Goal: Task Accomplishment & Management: Manage account settings

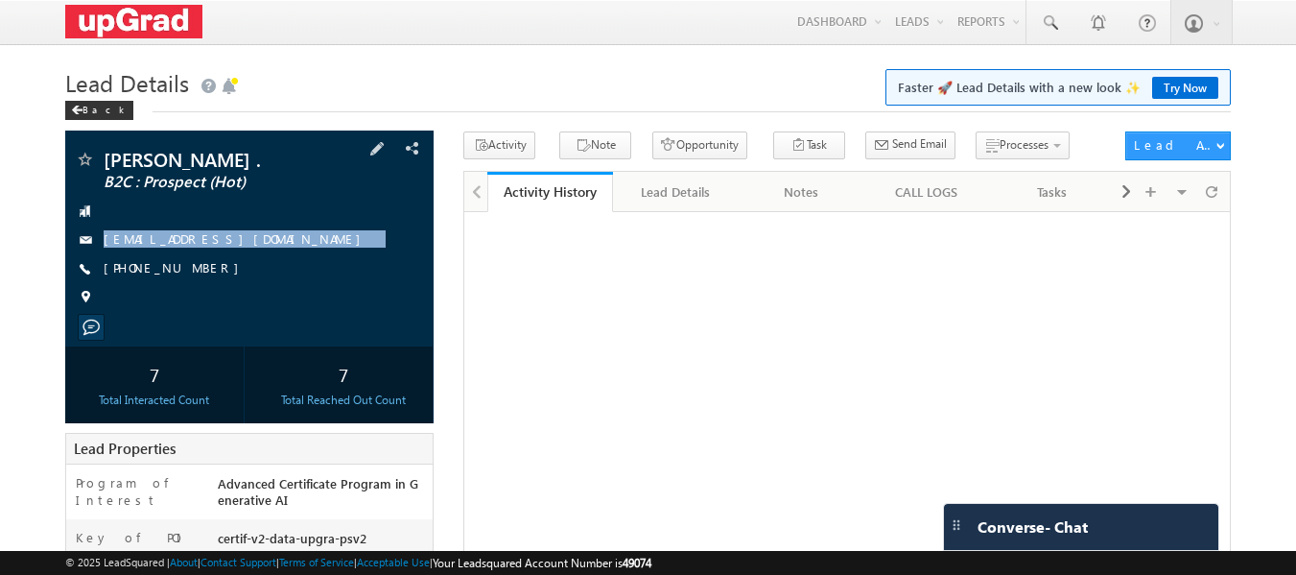
drag, startPoint x: 293, startPoint y: 238, endPoint x: 255, endPoint y: 265, distance: 46.0
click at [255, 265] on div "Sumukh Hegde . B2C : Prospect (Hot) sumuk.vkit@gmail.com +91-9483174154" at bounding box center [250, 233] width 350 height 167
copy div "sumuk.vkit@gmail.com"
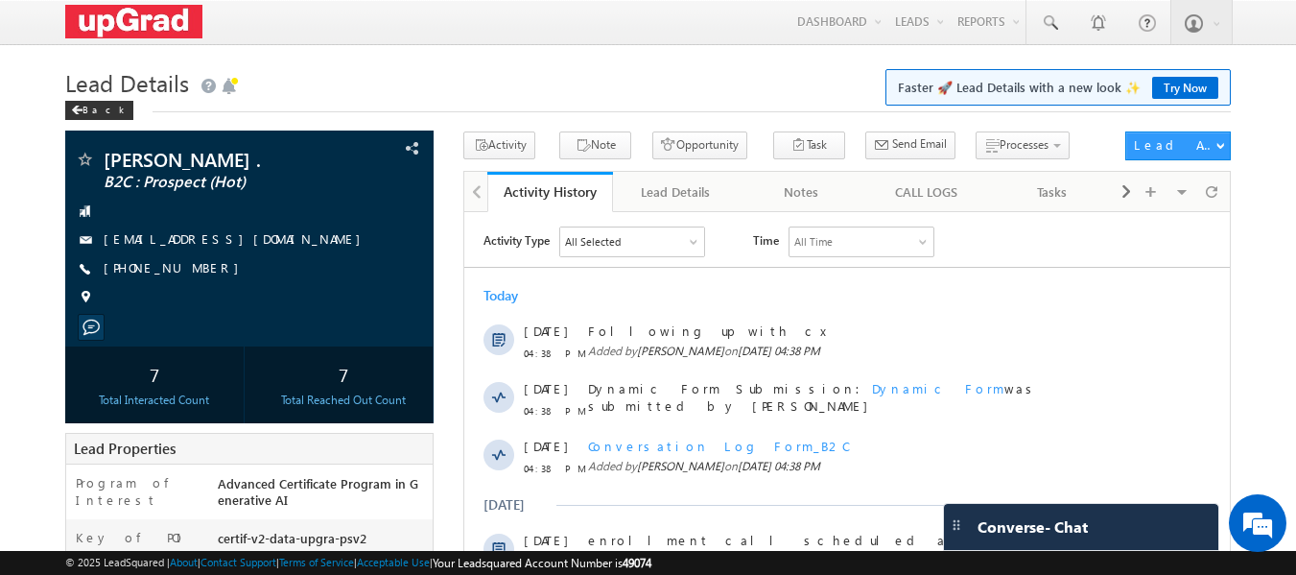
click at [461, 57] on body "Menu Ritu Raj ritu. raj@u pgrad .com" at bounding box center [648, 561] width 1296 height 1123
drag, startPoint x: 284, startPoint y: 238, endPoint x: 266, endPoint y: 261, distance: 29.4
click at [266, 261] on div "Sumukh Hegde . B2C : Prospect (Hot) sumuk.vkit@gmail.com +91-9483174154" at bounding box center [250, 233] width 350 height 167
copy div "sumuk.vkit@gmail.com"
click at [313, 232] on div "sumuk.vkit@gmail.com" at bounding box center [250, 239] width 350 height 19
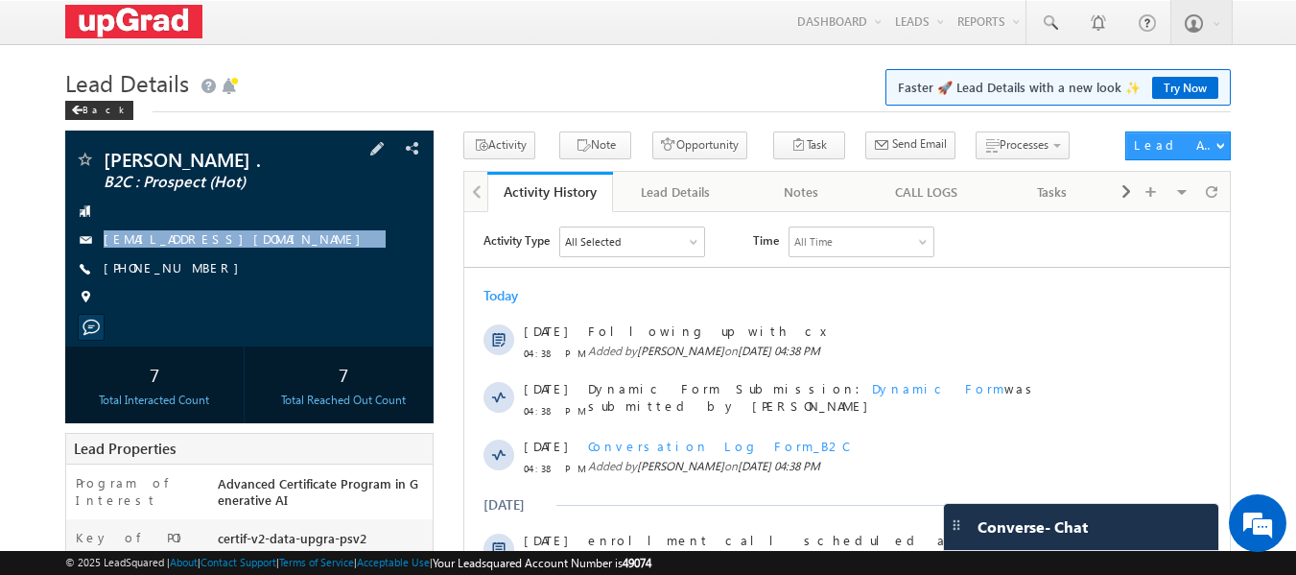
drag, startPoint x: 282, startPoint y: 242, endPoint x: 261, endPoint y: 261, distance: 28.5
click at [261, 261] on div "Sumukh Hegde . B2C : Prospect (Hot) sumuk.vkit@gmail.com +91-9483174154" at bounding box center [250, 233] width 350 height 167
copy div "sumuk.vkit@gmail.com"
click at [345, 264] on div "+91-9483174154" at bounding box center [250, 268] width 350 height 19
click at [114, 217] on div at bounding box center [250, 210] width 350 height 19
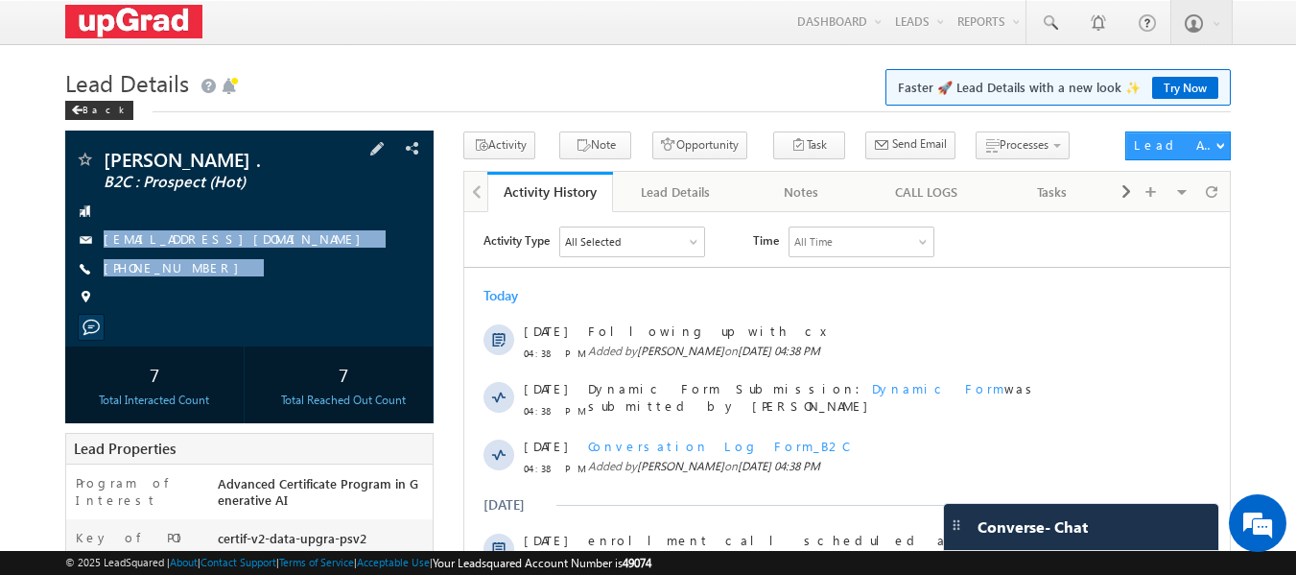
drag, startPoint x: 117, startPoint y: 217, endPoint x: 231, endPoint y: 307, distance: 145.5
click at [281, 306] on div "Sumukh Hegde . B2C : Prospect (Hot) sumuk.vkit@gmail.com +91-9483174154" at bounding box center [250, 233] width 350 height 167
copy div "sumuk.vkit@gmail.com +91-9483174154"
click at [328, 231] on div "sumuk.vkit@gmail.com" at bounding box center [250, 239] width 350 height 19
click at [269, 265] on div "Sumukh Hegde . B2C : Prospect (Hot) sumuk.vkit@gmail.com +91-9483174154" at bounding box center [250, 233] width 350 height 167
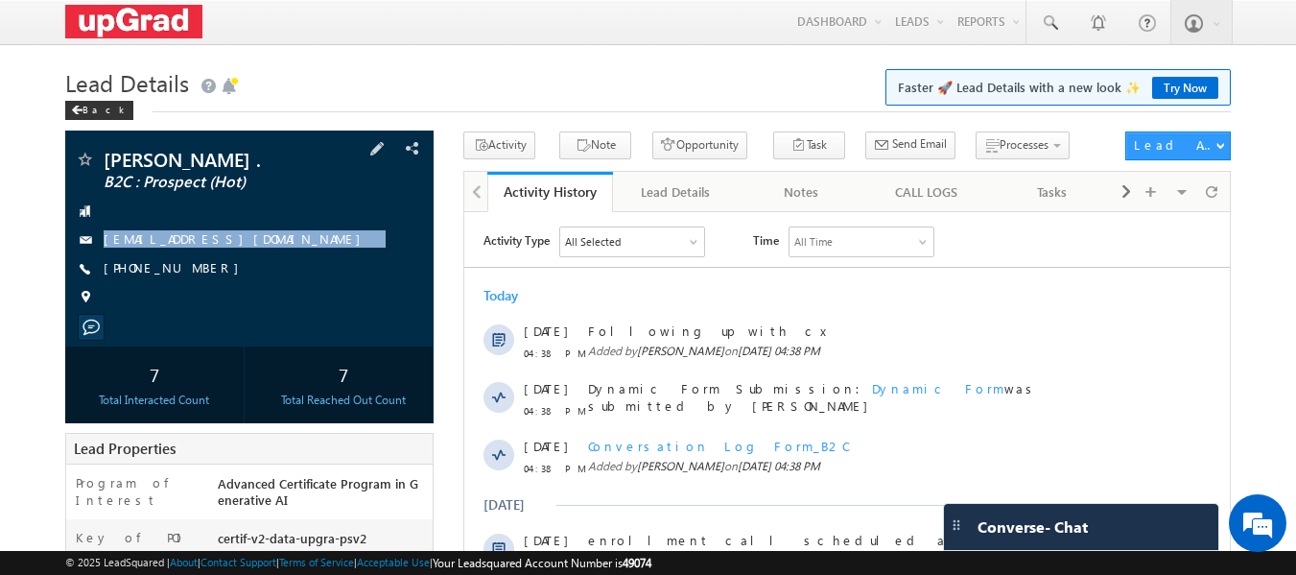
copy div "sumuk.vkit@gmail.com"
click at [304, 243] on div "sumuk.vkit@gmail.com" at bounding box center [250, 239] width 350 height 19
drag, startPoint x: 311, startPoint y: 229, endPoint x: 287, endPoint y: 310, distance: 84.1
click at [287, 310] on div "Sumukh Hegde . B2C : Prospect (Hot) sumuk.vkit@gmail.com +91-9483174154" at bounding box center [250, 233] width 350 height 167
copy div "sumuk.vkit@gmail.com +91-9483174154"
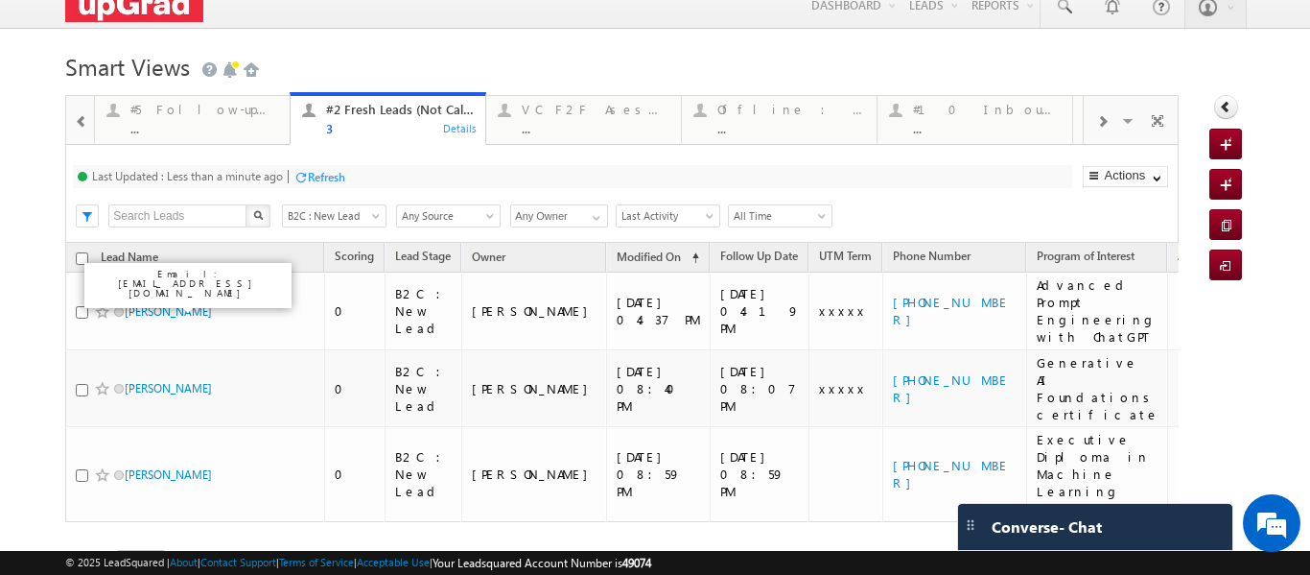
scroll to position [16, 0]
click at [244, 179] on div "Refresh" at bounding box center [254, 177] width 37 height 14
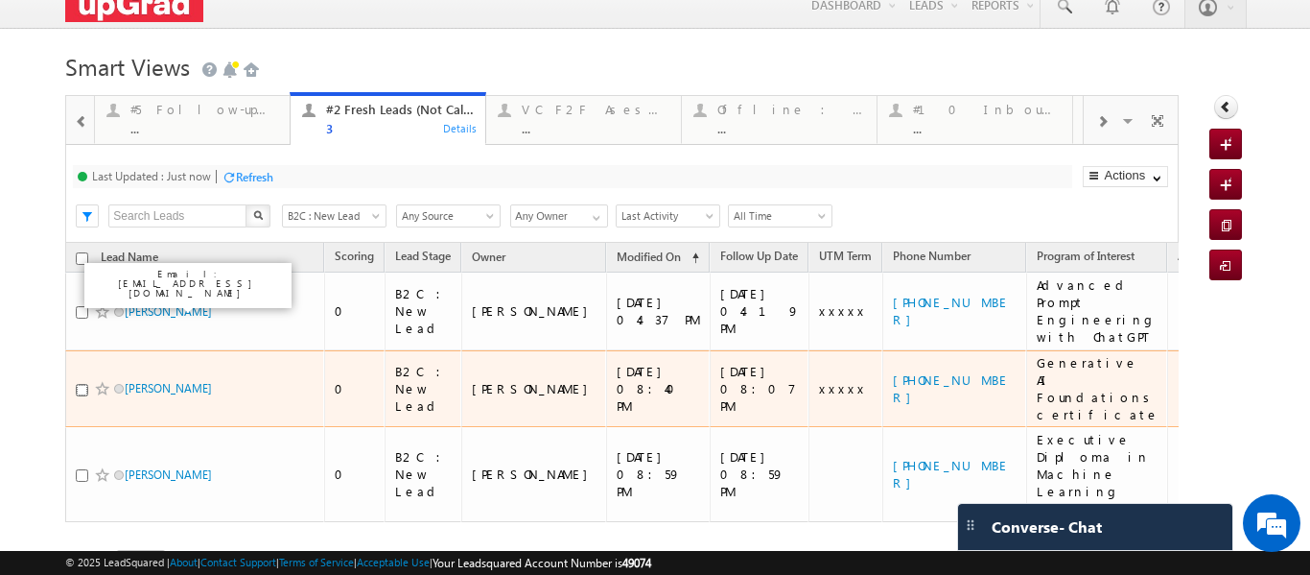
click at [79, 384] on input "checkbox" at bounding box center [82, 390] width 12 height 12
checkbox input "true"
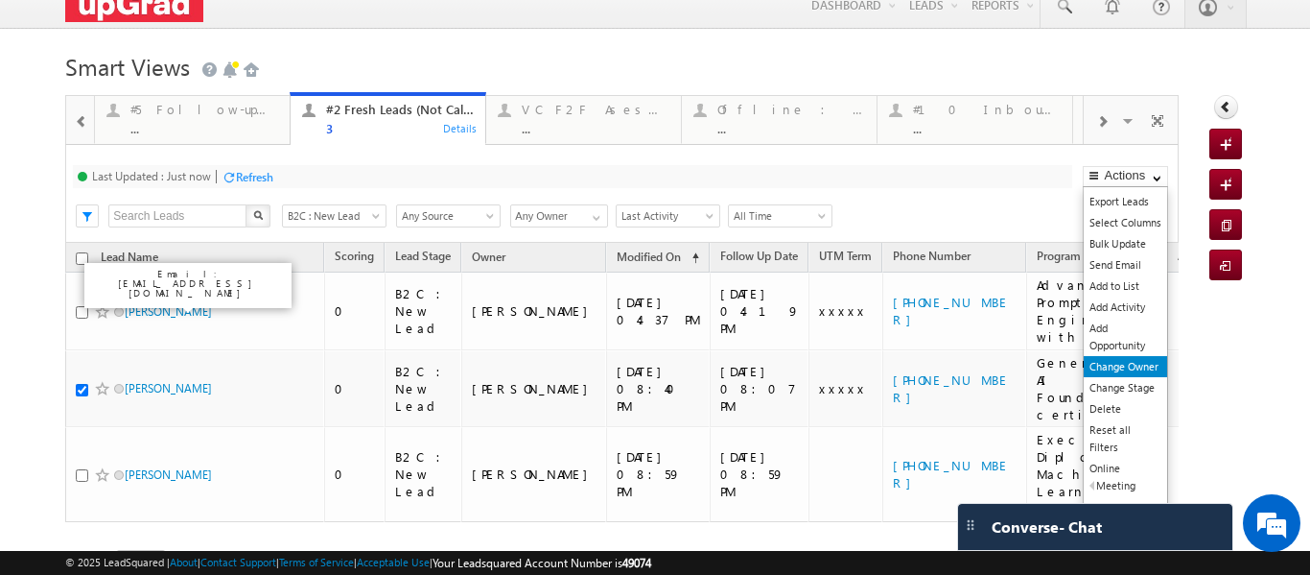
click at [1118, 366] on link "Change Owner" at bounding box center [1125, 366] width 83 height 21
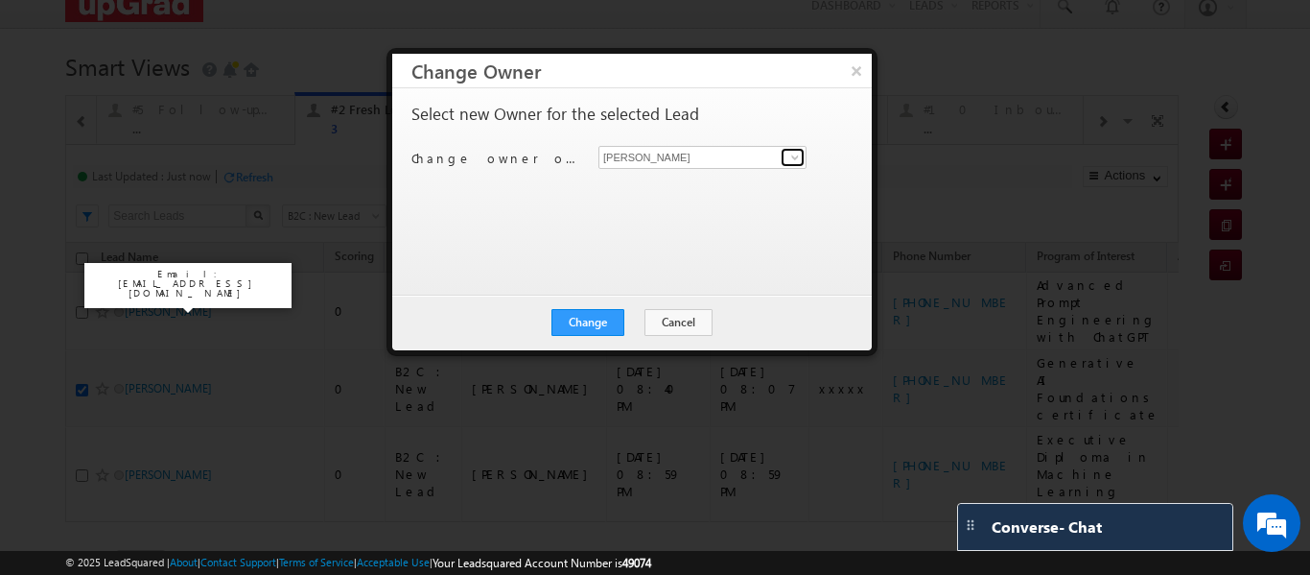
click at [795, 157] on span at bounding box center [794, 157] width 15 height 15
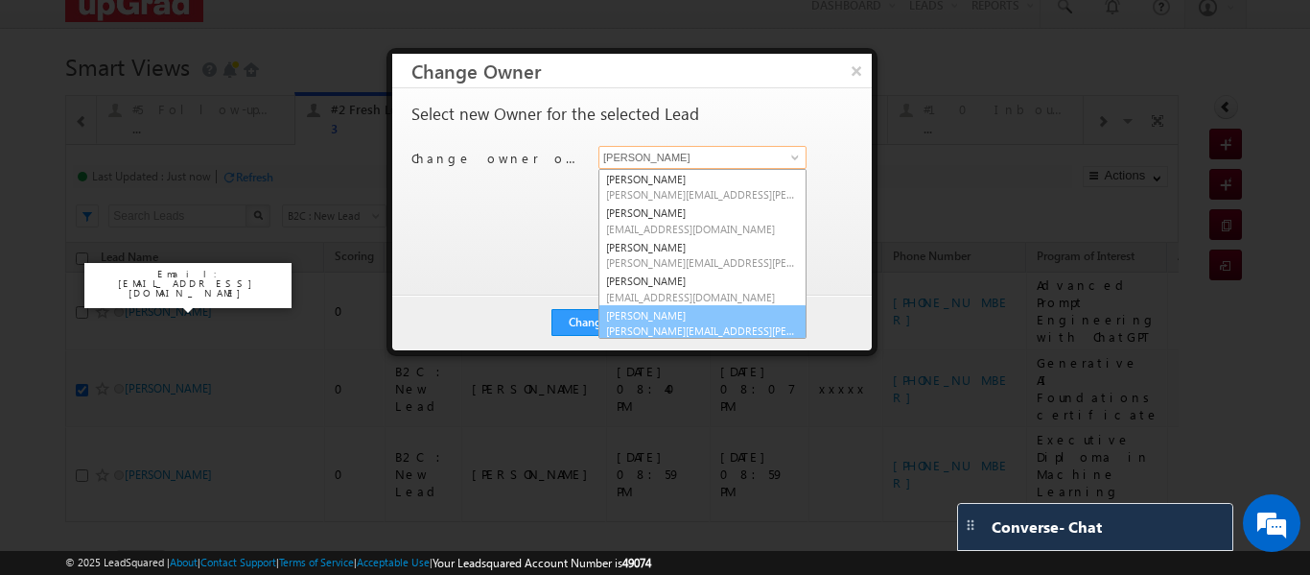
scroll to position [5, 0]
click at [677, 316] on link "Smrita Panday smrita.panday@upgrad.com" at bounding box center [703, 318] width 208 height 36
type input "Smrita Panday"
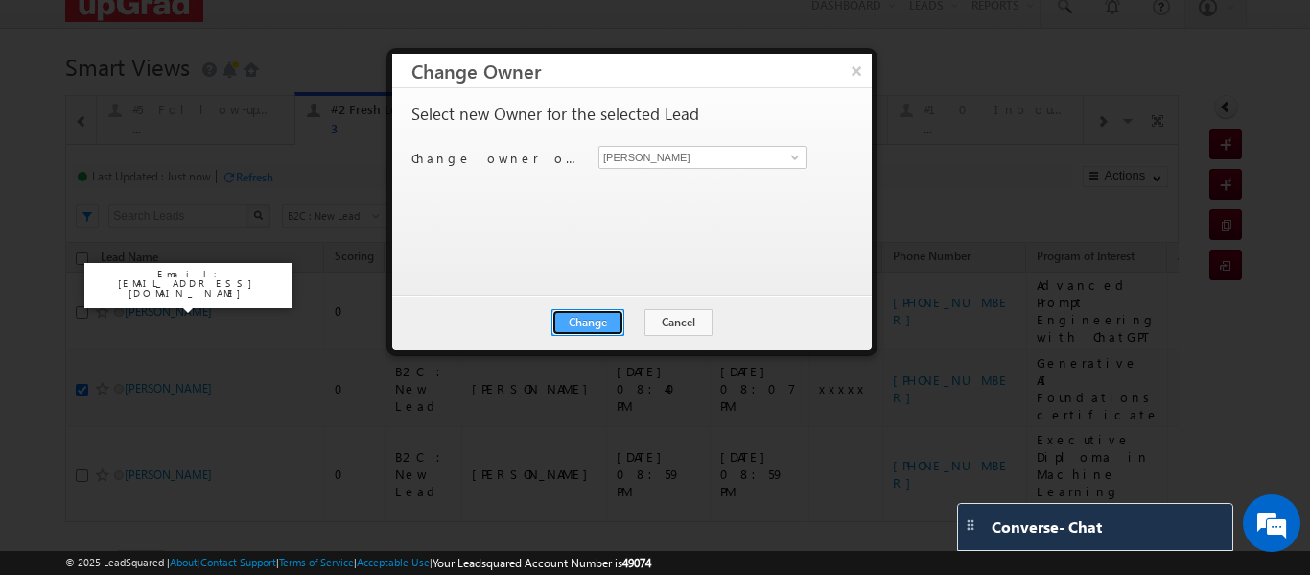
click at [603, 317] on button "Change" at bounding box center [588, 322] width 73 height 27
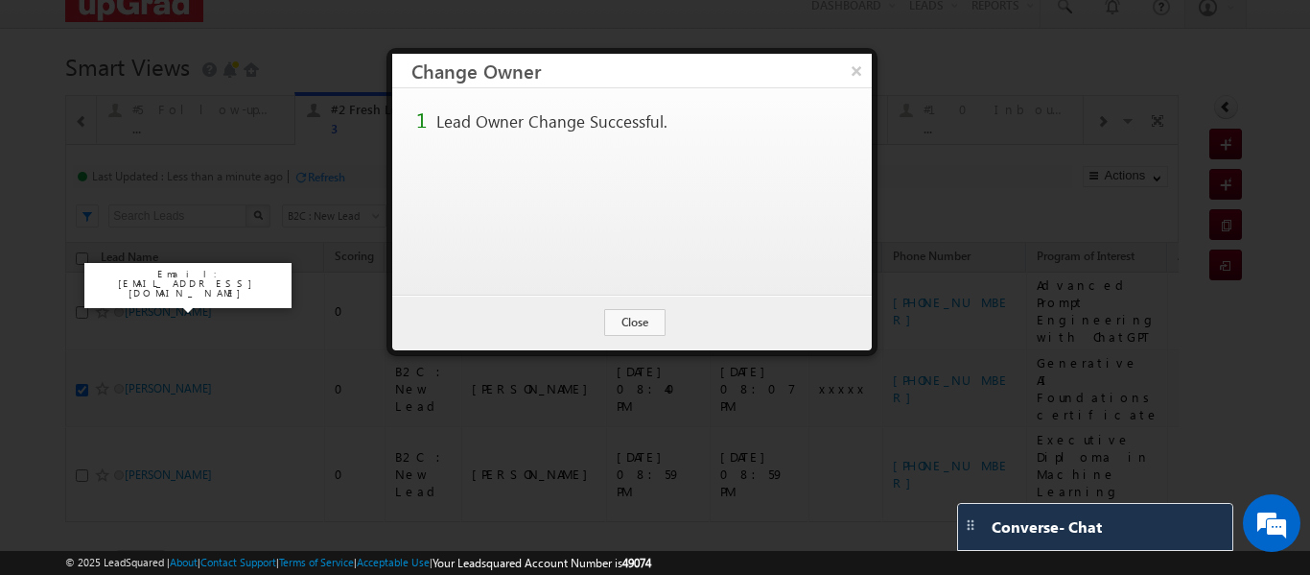
click at [858, 67] on button "×" at bounding box center [856, 71] width 31 height 34
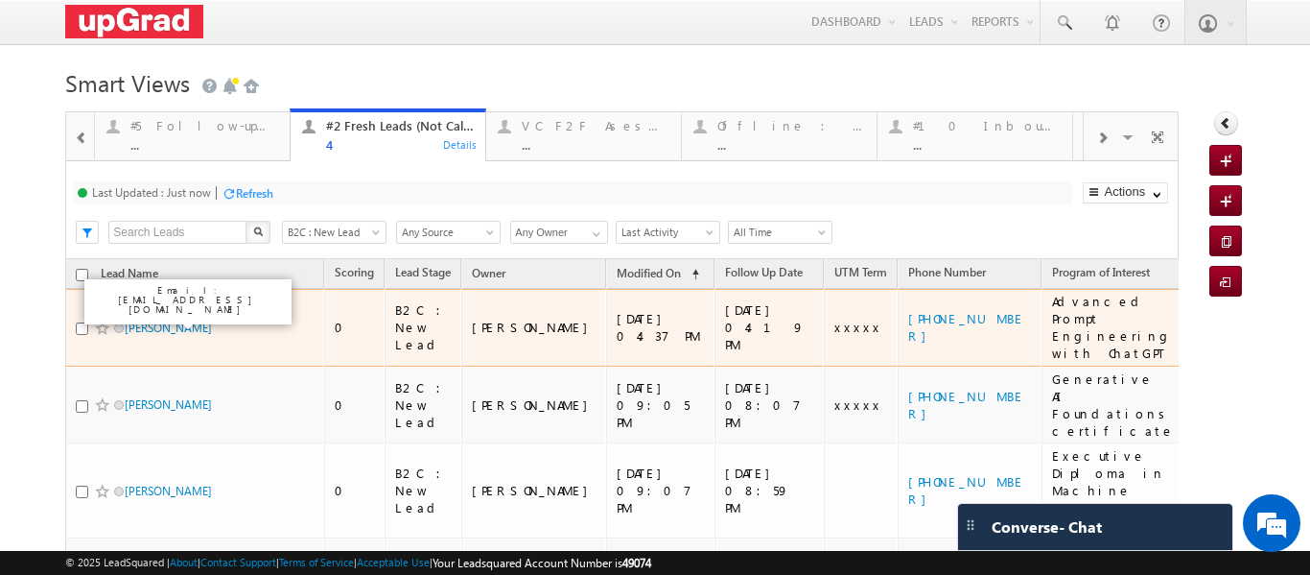
scroll to position [109, 0]
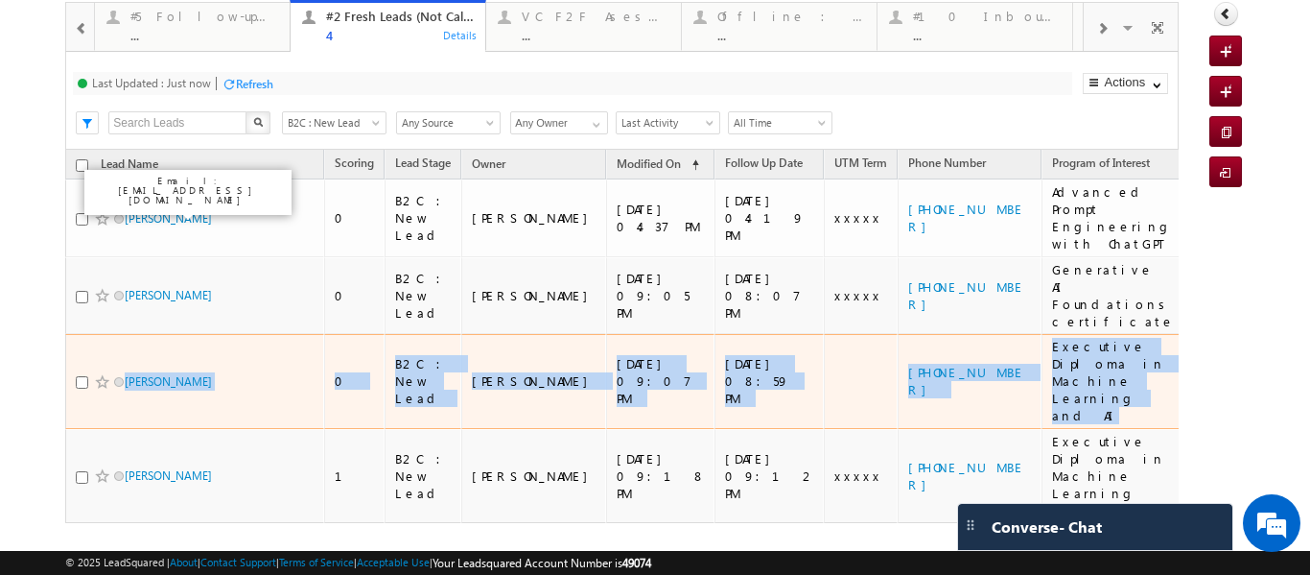
copy tr "Ritvik Maurya 0 B2C : New Lead Rajib Chowdhury 08/14/2025 09:07 PM 08/14/2025 0…"
drag, startPoint x: 96, startPoint y: 317, endPoint x: 899, endPoint y: 339, distance: 803.1
click at [1087, 351] on tr "Ritvik Maurya 0 B2C : New Lead Rajib Chowdhury 08/14/2025 09:07 PM 08/14/2025 0…" at bounding box center [654, 381] width 1178 height 95
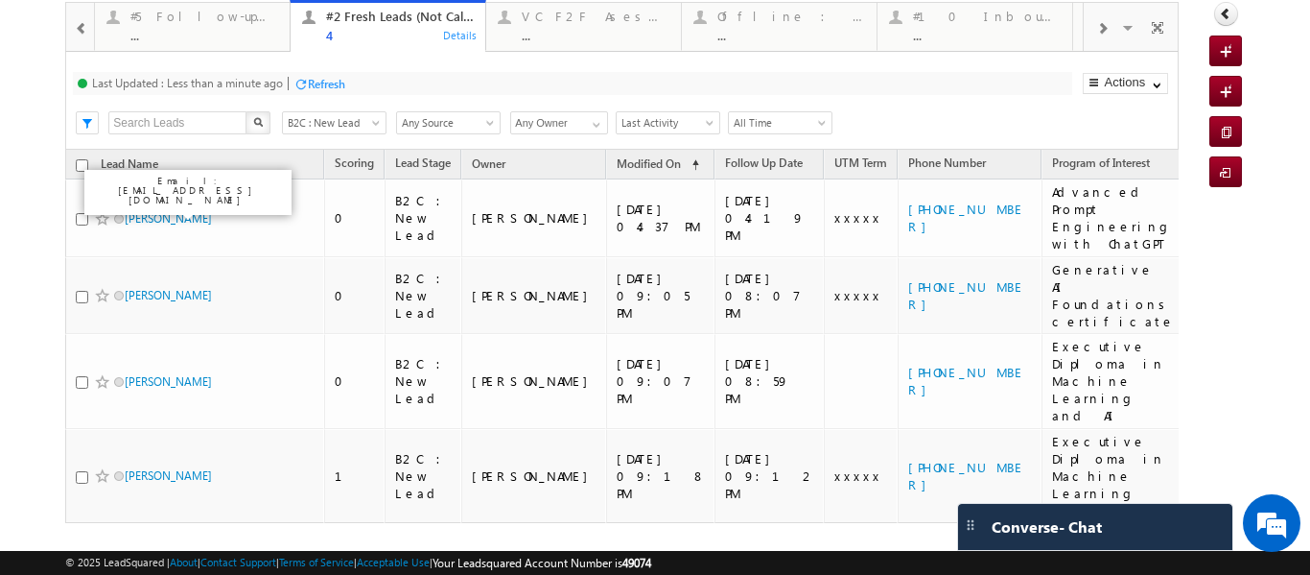
click at [591, 523] on div "Refresh first prev 1 next last 1 - 4 of 4" at bounding box center [622, 551] width 1114 height 56
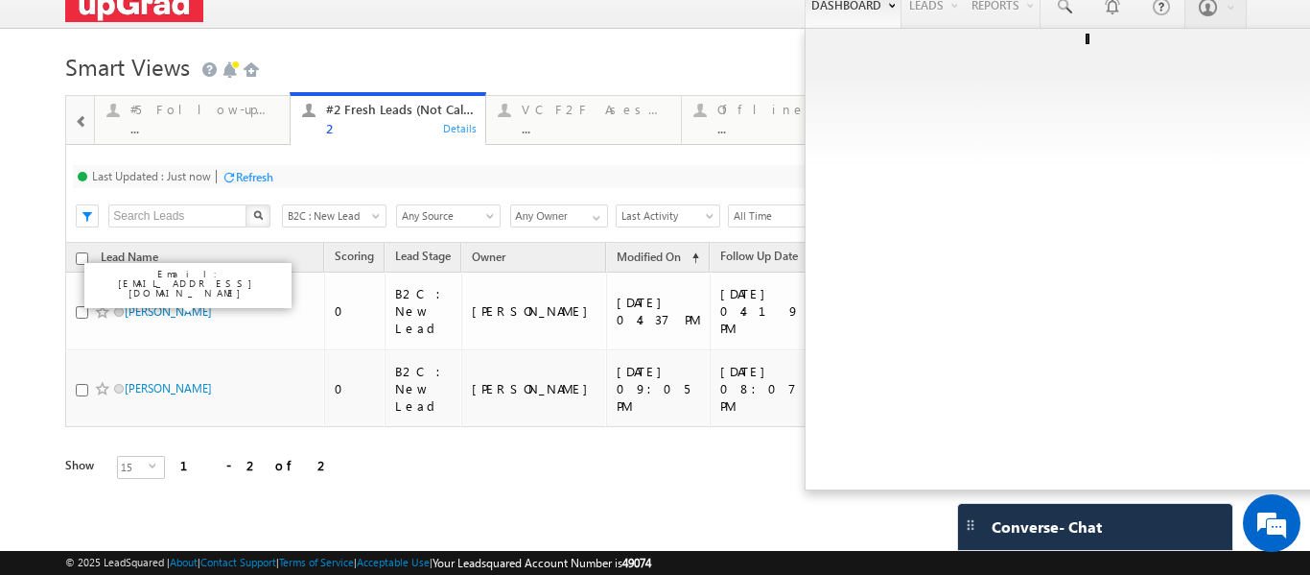
scroll to position [0, 0]
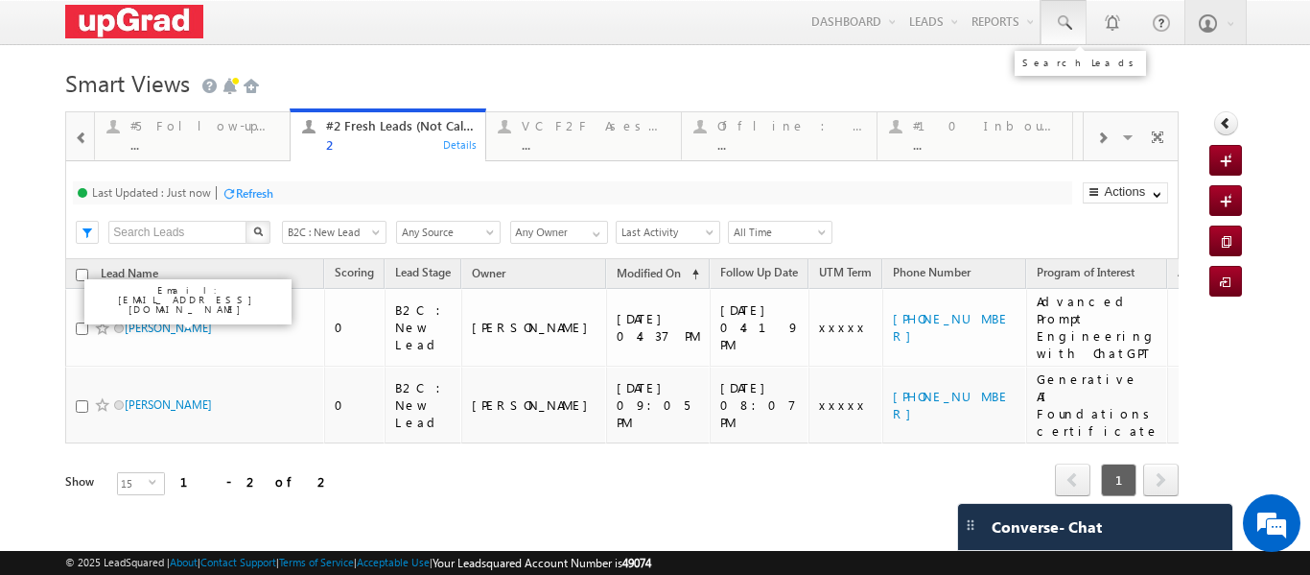
click at [1054, 14] on span at bounding box center [1063, 22] width 19 height 19
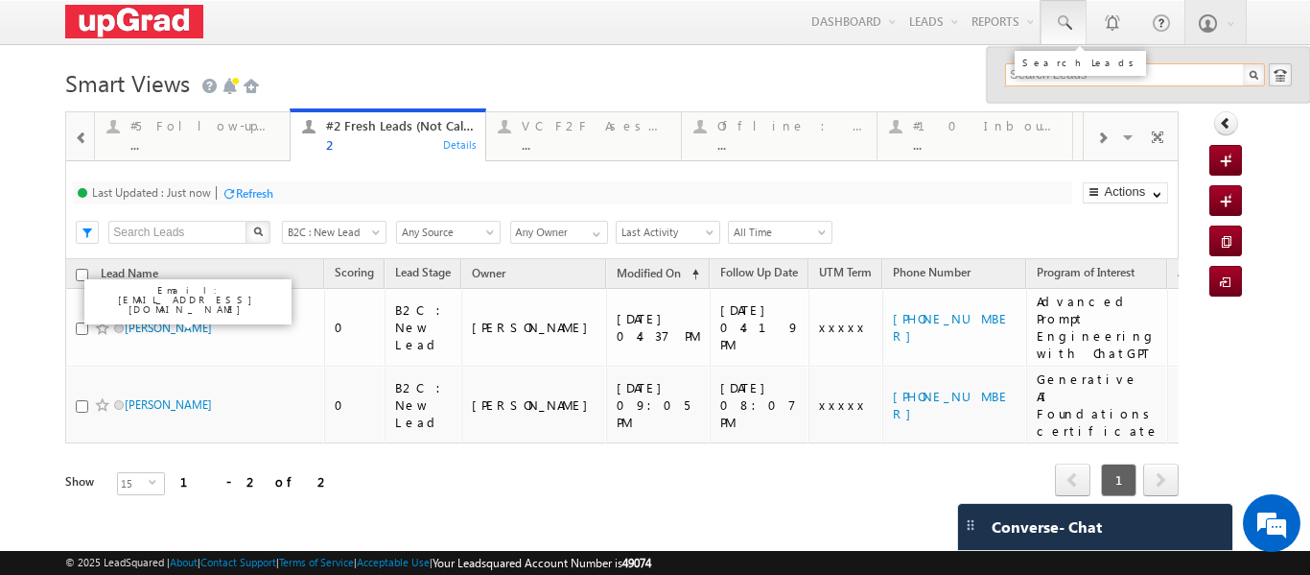
paste input "monalishabhuyan939@gmail.com"
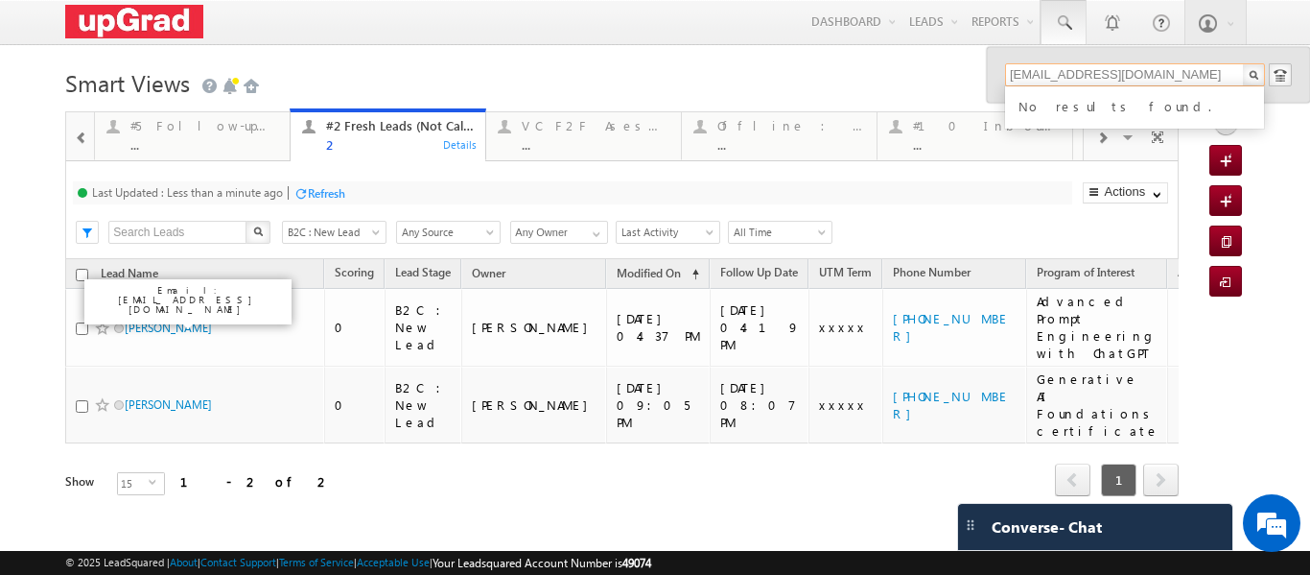
type input "monalishabhuyan939@gmail.com"
click at [1072, 101] on div "No results found." at bounding box center [1143, 104] width 257 height 25
click at [1202, 71] on input "monalishabhuyan939@gmail.com" at bounding box center [1135, 74] width 260 height 23
drag, startPoint x: 1192, startPoint y: 72, endPoint x: 999, endPoint y: 80, distance: 192.9
click at [1005, 80] on input "monalishabhuyan939@gmail.com" at bounding box center [1135, 74] width 260 height 23
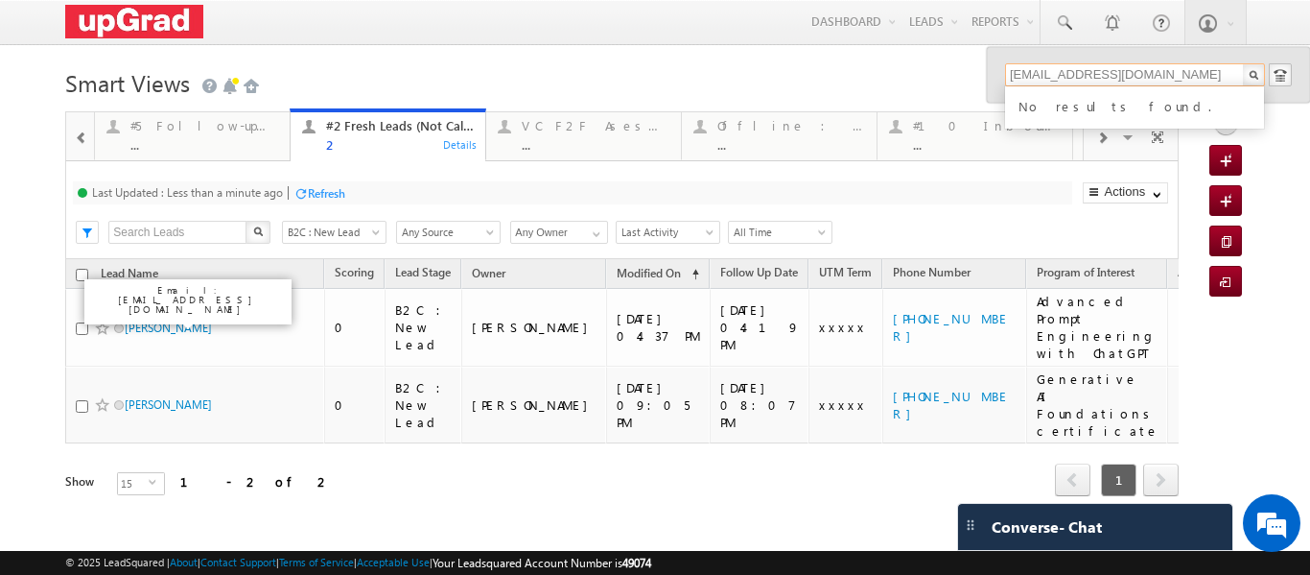
click at [1185, 74] on input "monalishabhuyan939@gmail.com" at bounding box center [1135, 74] width 260 height 23
drag, startPoint x: 1196, startPoint y: 77, endPoint x: 984, endPoint y: 96, distance: 212.8
click at [987, 96] on div "monalishabhuyan939@gmail.com No results found." at bounding box center [1148, 75] width 323 height 56
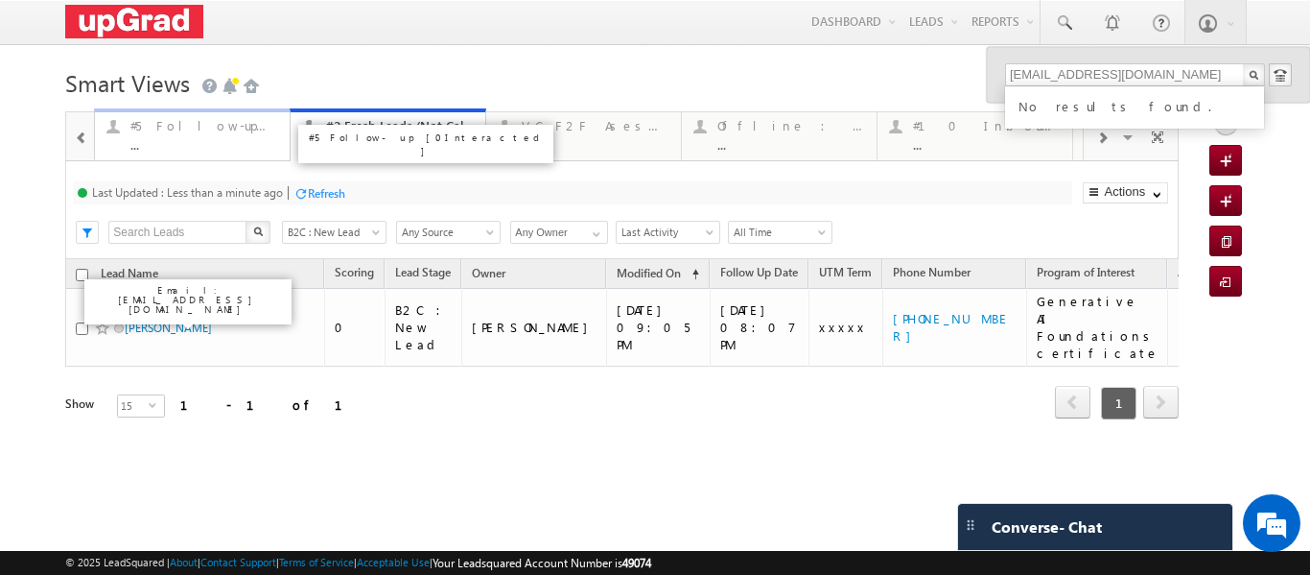
click at [196, 131] on div "#5 Follow-up [ 0 Interacted ]" at bounding box center [204, 125] width 148 height 15
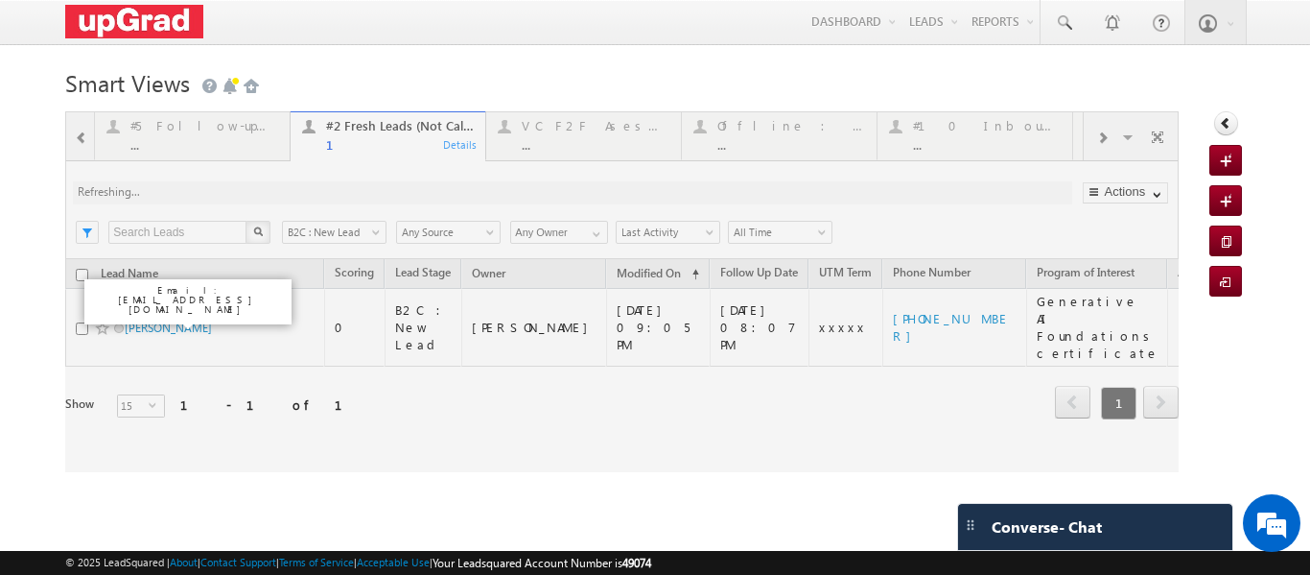
click at [329, 153] on div at bounding box center [622, 291] width 1114 height 361
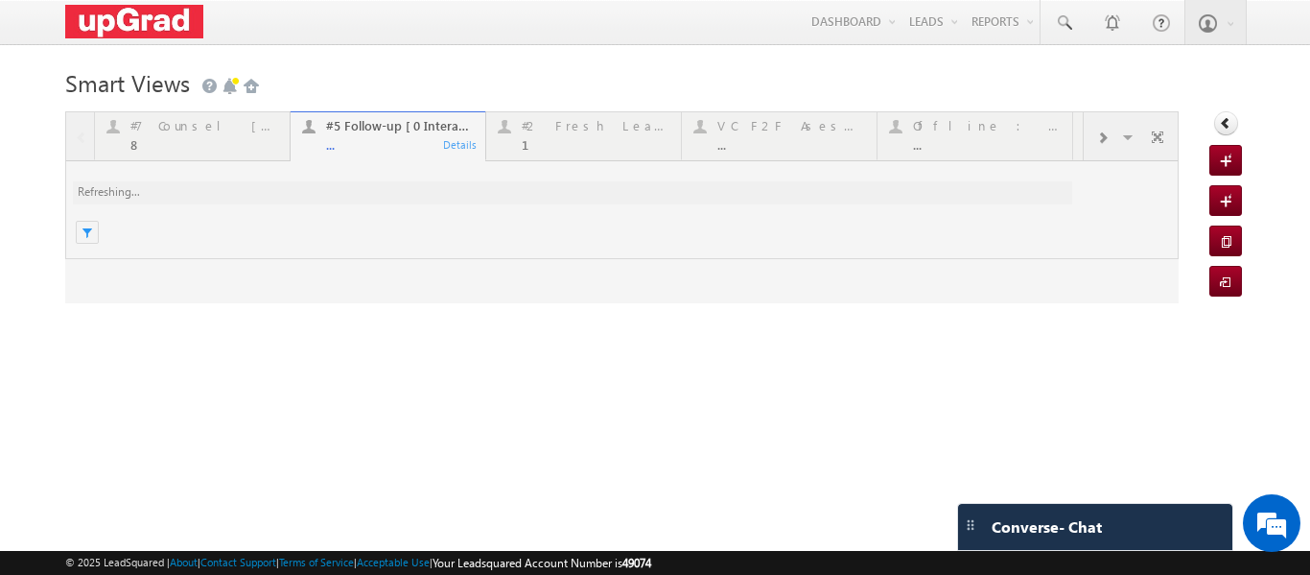
click at [556, 132] on div at bounding box center [622, 207] width 1114 height 192
click at [561, 134] on div at bounding box center [622, 207] width 1114 height 192
click at [559, 137] on div at bounding box center [622, 207] width 1114 height 192
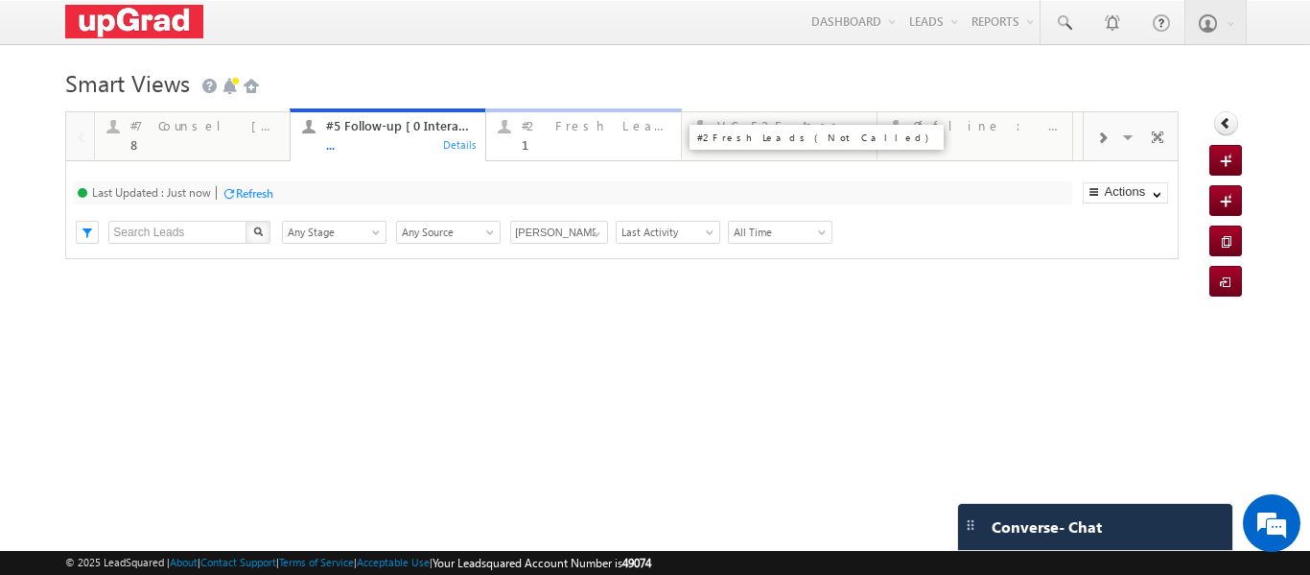
click at [554, 133] on div "#2 Fresh Leads (Not Called)" at bounding box center [596, 125] width 148 height 15
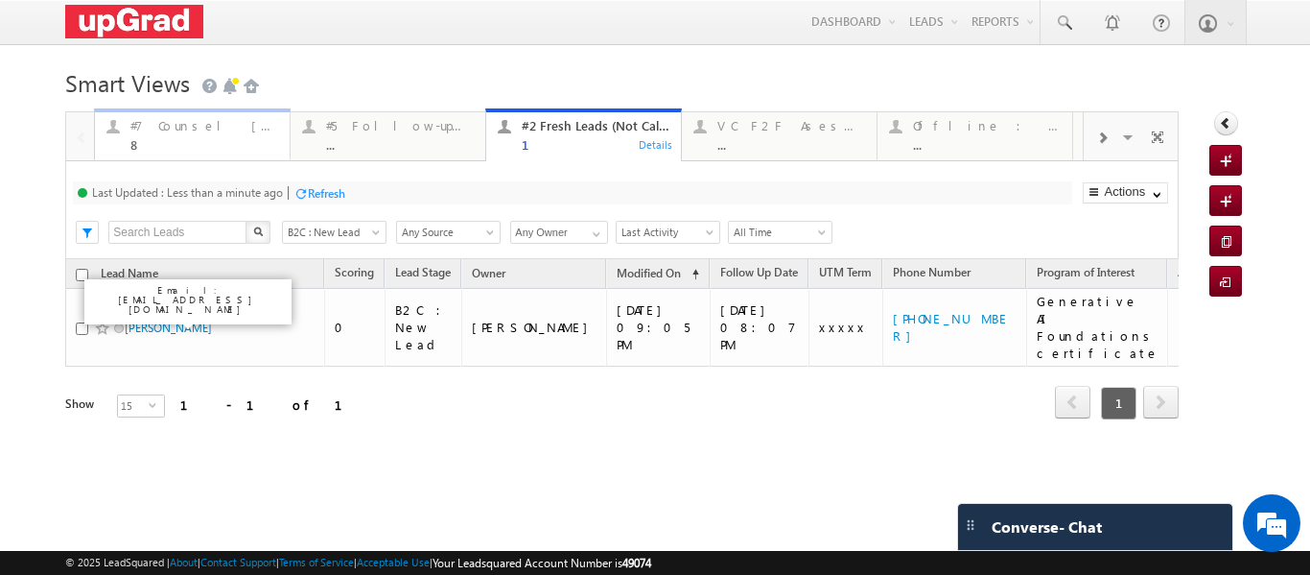
click at [151, 141] on div "8" at bounding box center [204, 144] width 148 height 14
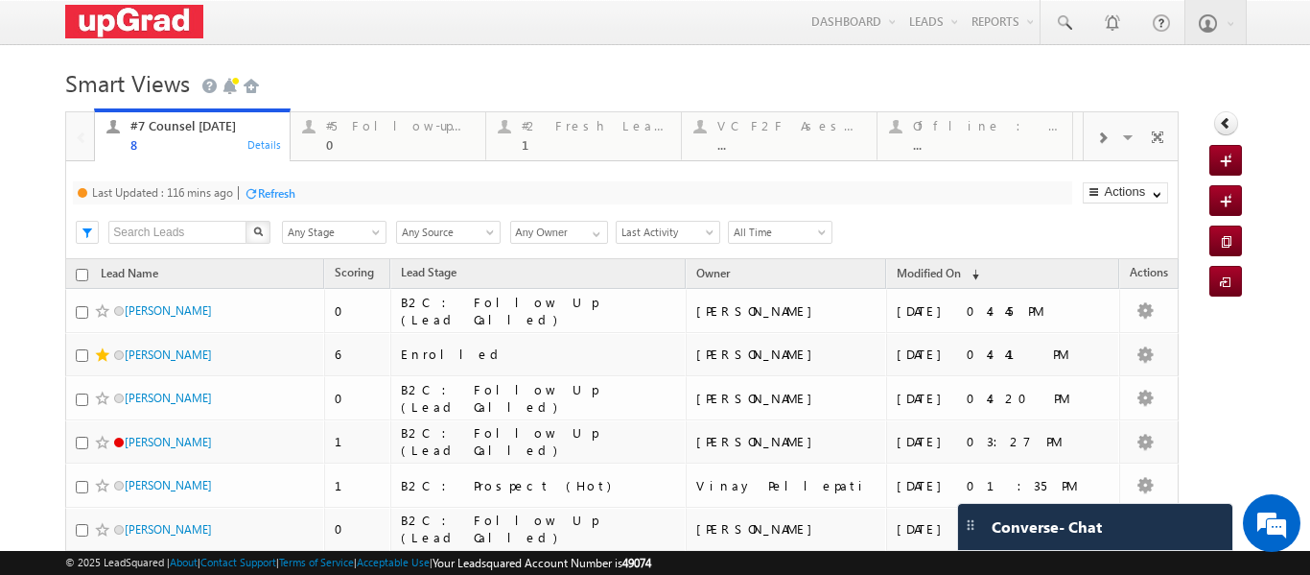
click at [1096, 142] on span at bounding box center [1102, 137] width 12 height 15
click at [1084, 138] on div at bounding box center [1102, 136] width 36 height 43
click at [1096, 136] on span at bounding box center [1102, 137] width 12 height 15
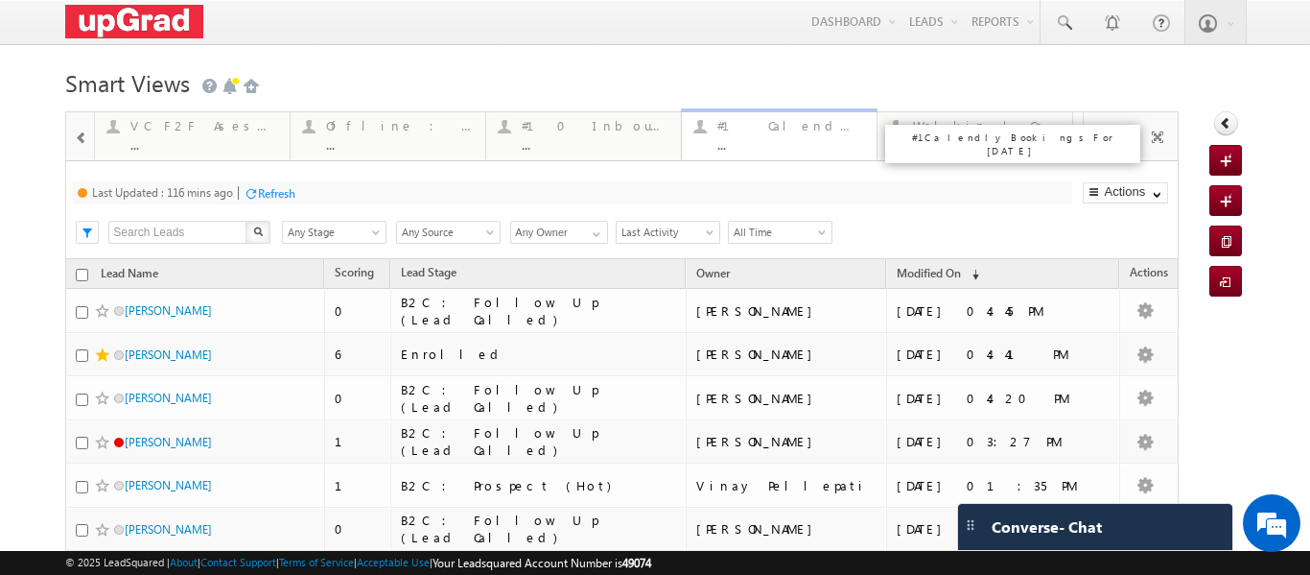
click at [771, 156] on link "#1 Calendly Bookings For Today ... Details" at bounding box center [779, 134] width 197 height 52
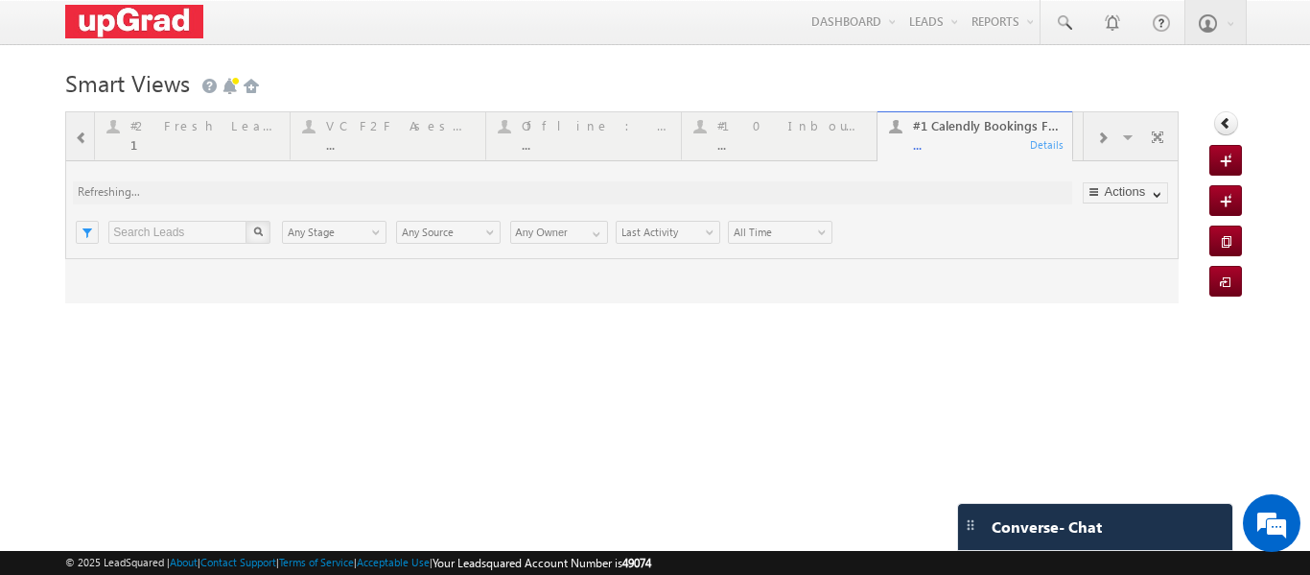
click at [956, 131] on div at bounding box center [622, 207] width 1114 height 192
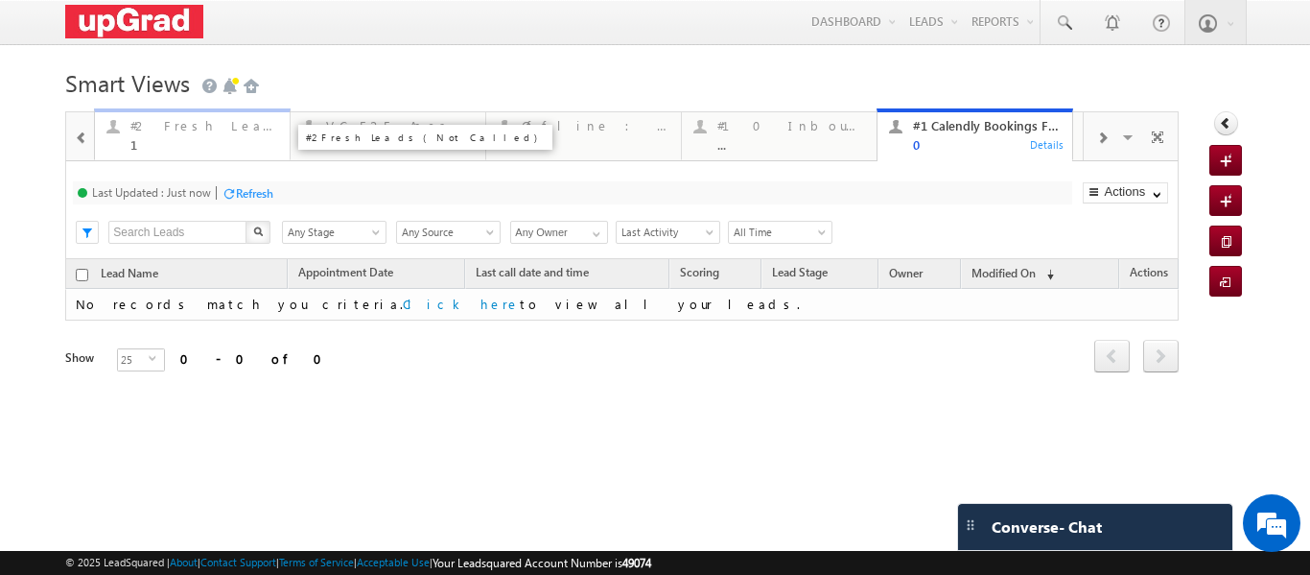
click at [189, 147] on div "1" at bounding box center [204, 144] width 148 height 14
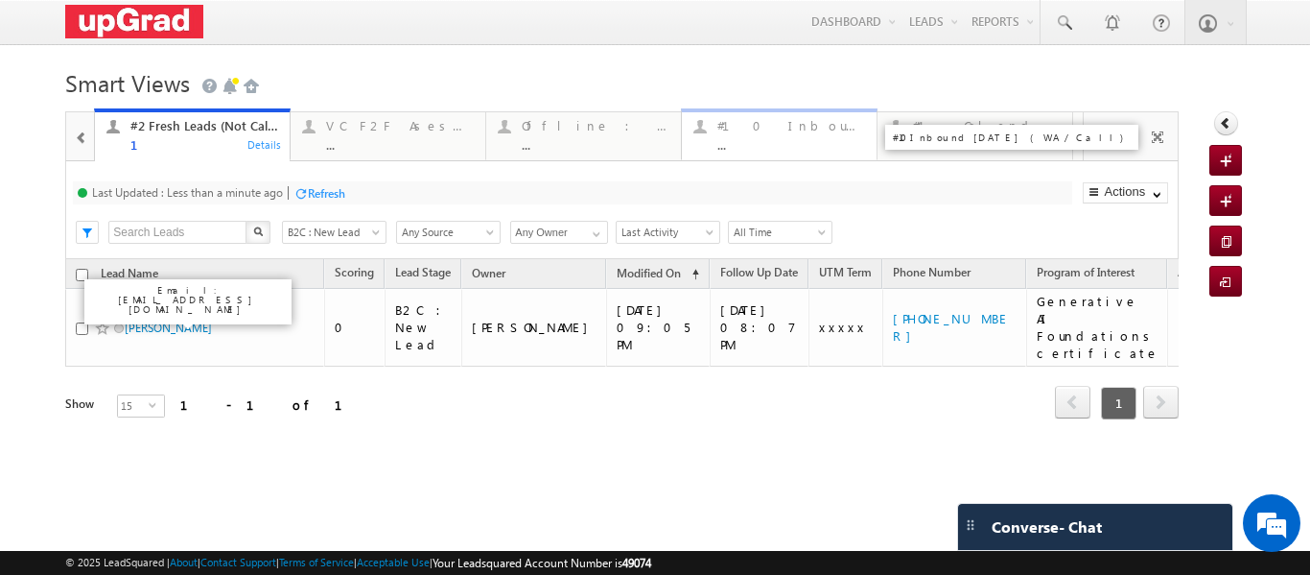
click at [741, 140] on div "..." at bounding box center [791, 144] width 148 height 14
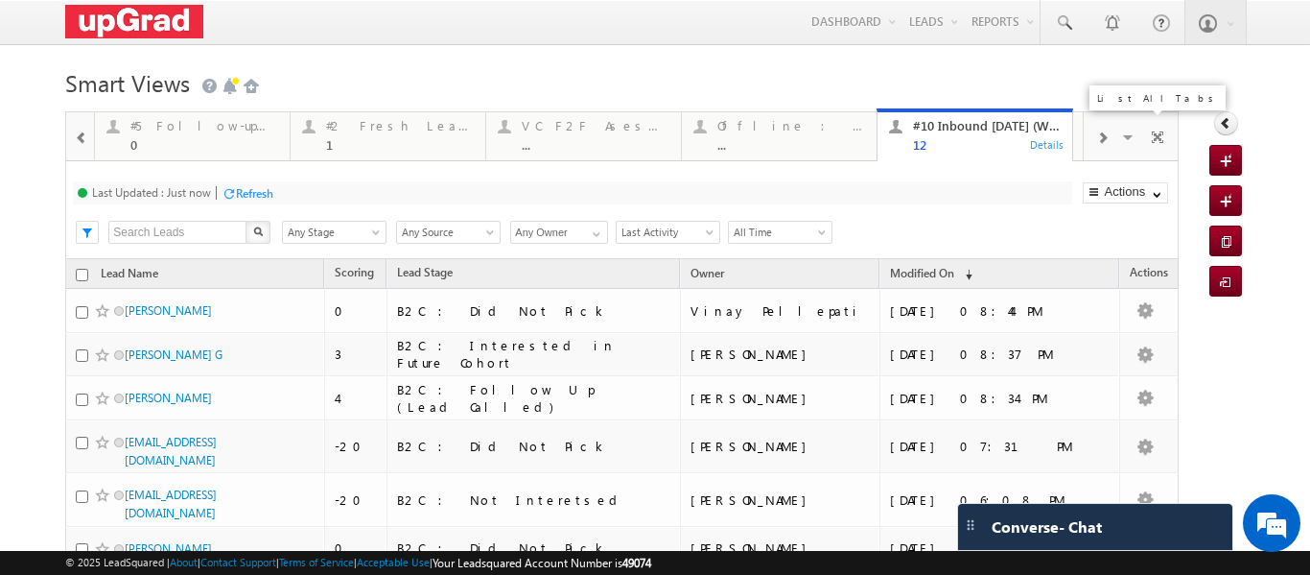
click at [1120, 133] on span at bounding box center [1129, 140] width 19 height 40
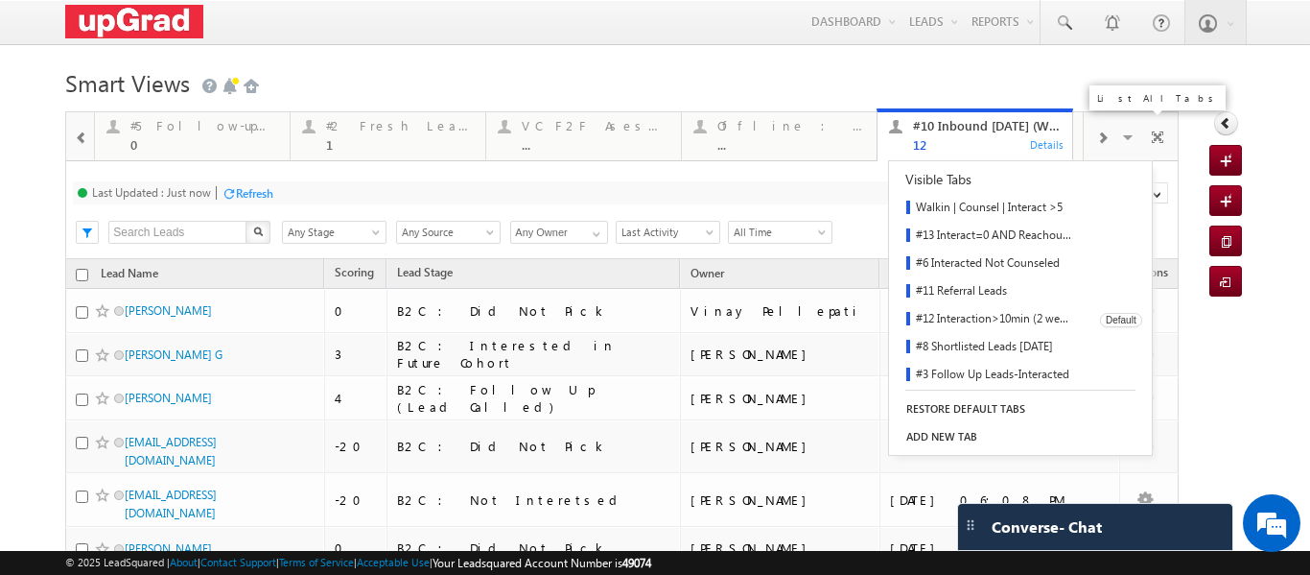
scroll to position [281, 0]
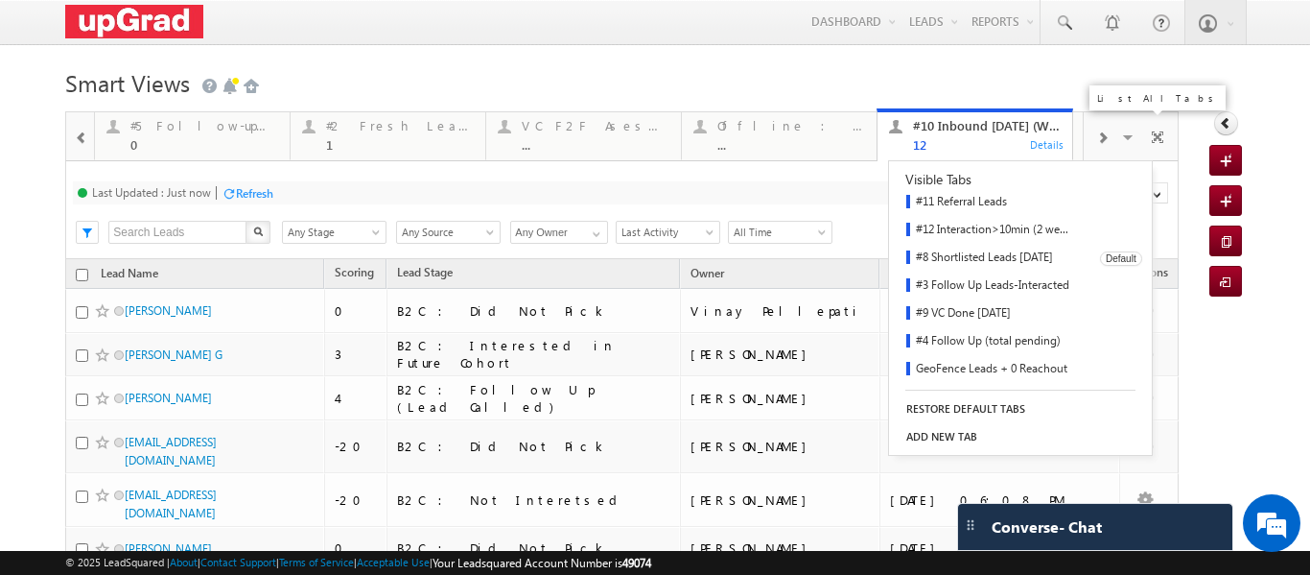
click at [999, 257] on link "#8 Shortlisted Leads Today" at bounding box center [988, 259] width 198 height 28
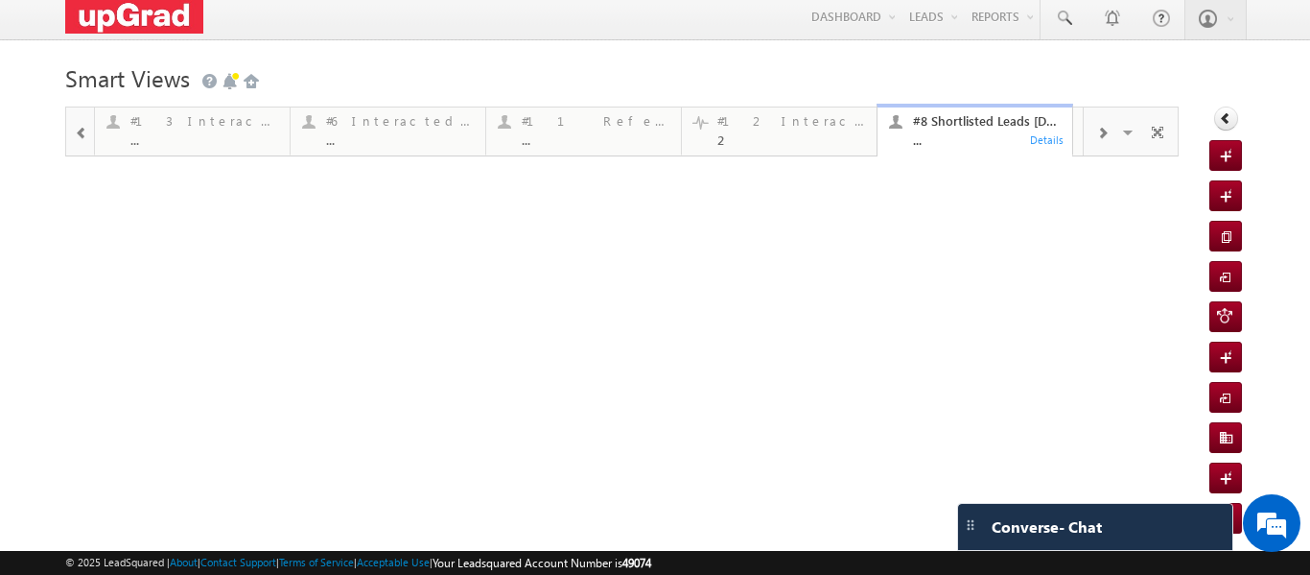
scroll to position [32, 0]
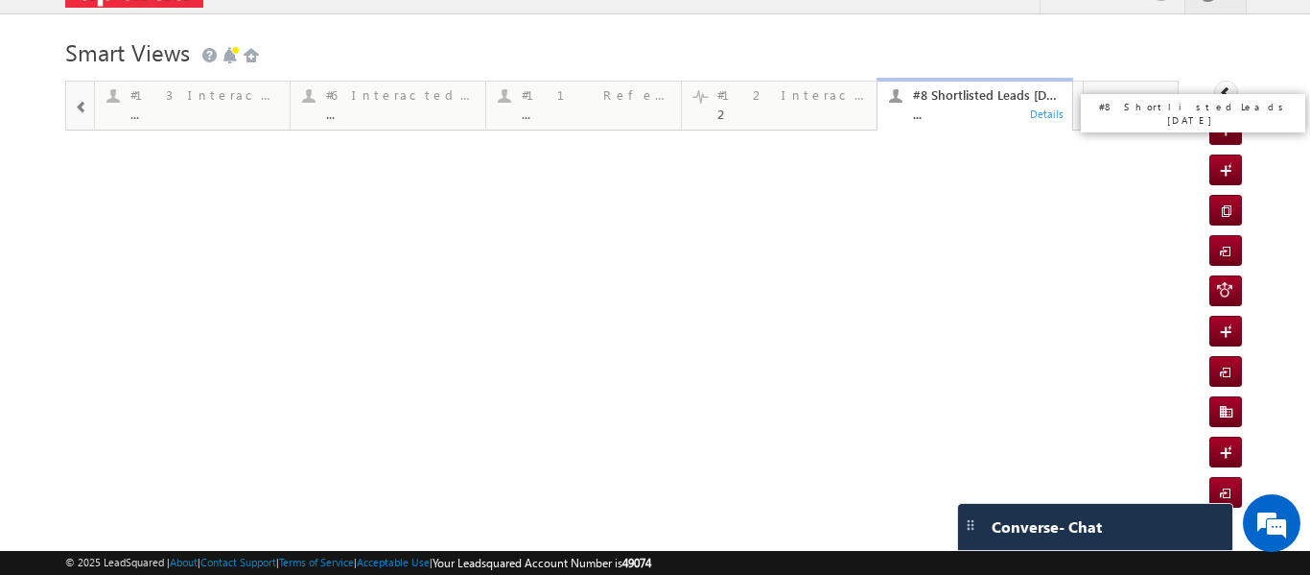
click at [952, 94] on div "#8 Shortlisted Leads Today" at bounding box center [987, 94] width 148 height 15
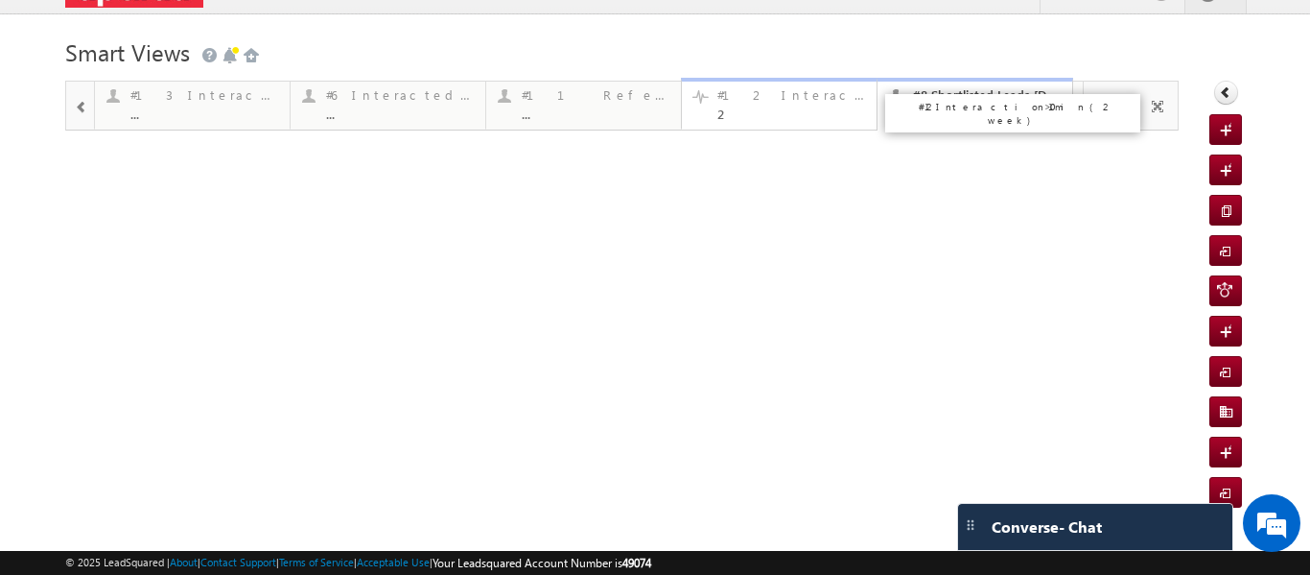
drag, startPoint x: 797, startPoint y: 102, endPoint x: 918, endPoint y: 105, distance: 120.9
click at [797, 102] on div "#12 Interaction>10min (2 week)" at bounding box center [791, 94] width 148 height 15
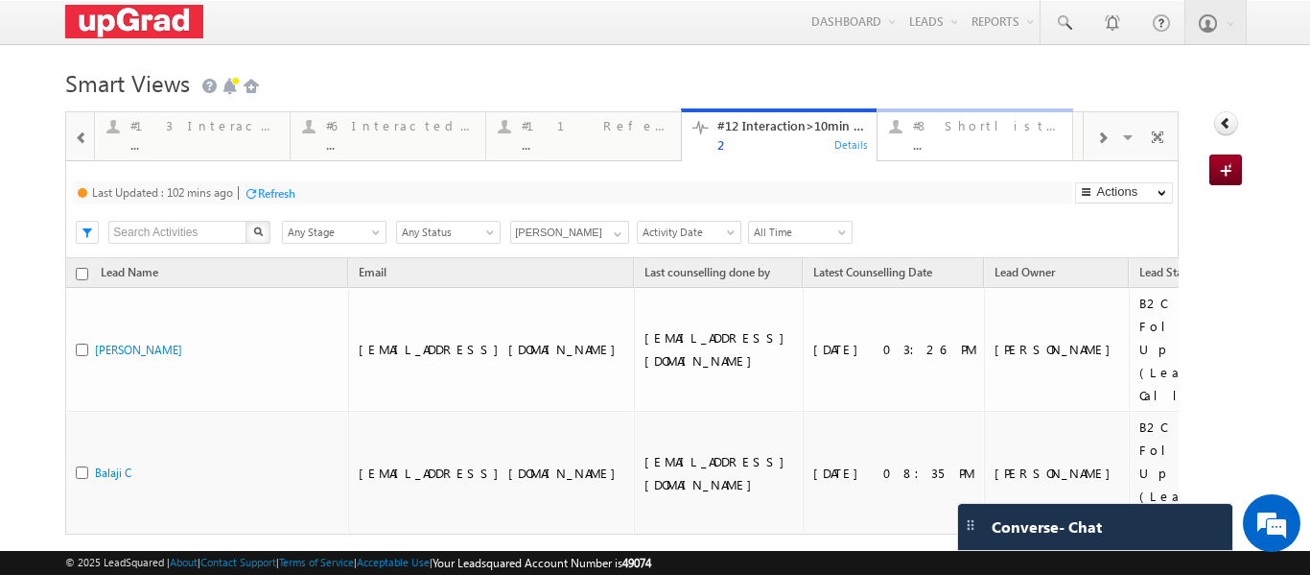
click at [969, 131] on div "#8 Shortlisted Leads Today" at bounding box center [987, 125] width 148 height 15
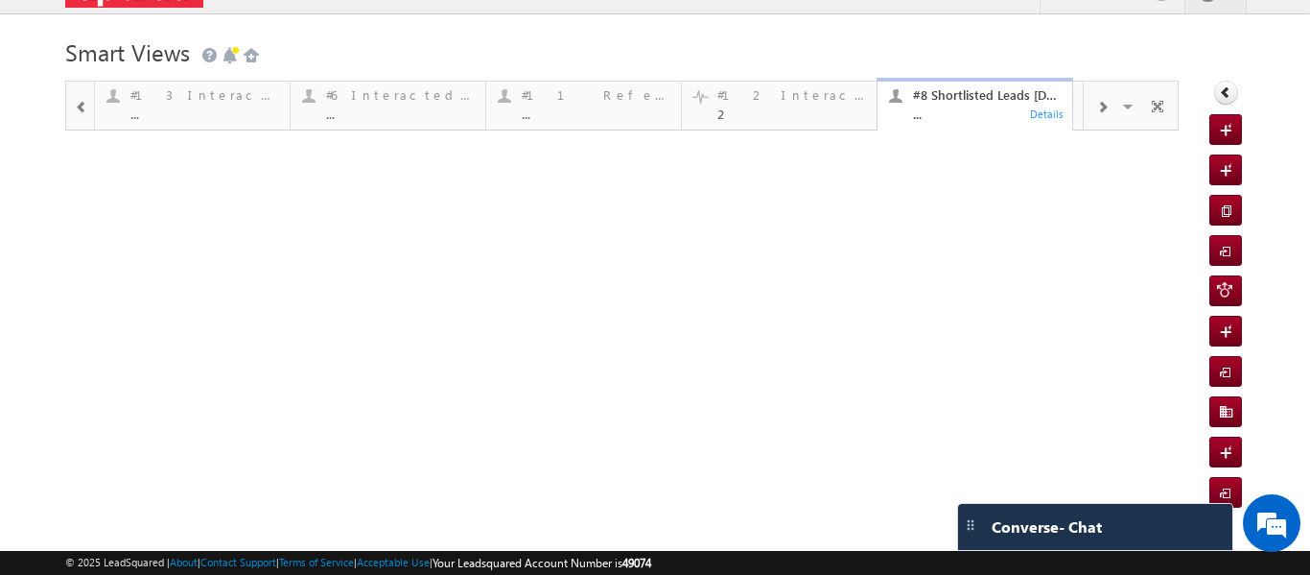
drag, startPoint x: 686, startPoint y: 243, endPoint x: 554, endPoint y: 19, distance: 259.3
click at [682, 237] on div "#7 Counsel Today 8 Details #5 Follow-up [ 0 Interacted ] 0 Details #2 Fresh Lea…" at bounding box center [622, 177] width 1114 height 192
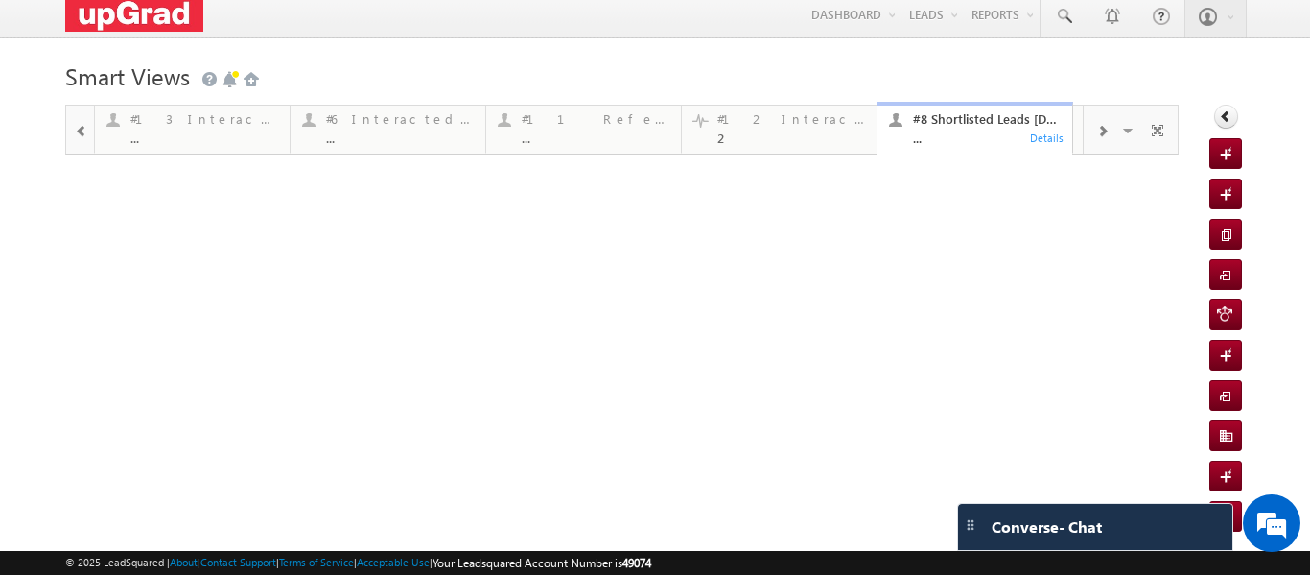
scroll to position [0, 0]
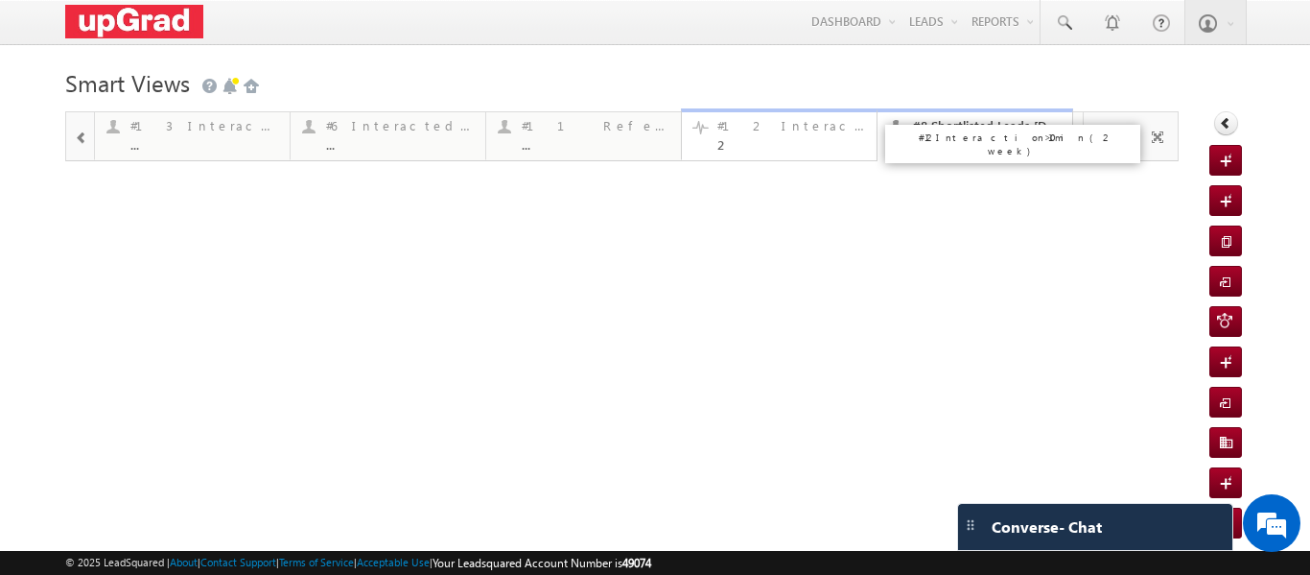
click at [731, 133] on div "#12 Interaction>10min (2 week)" at bounding box center [791, 125] width 148 height 15
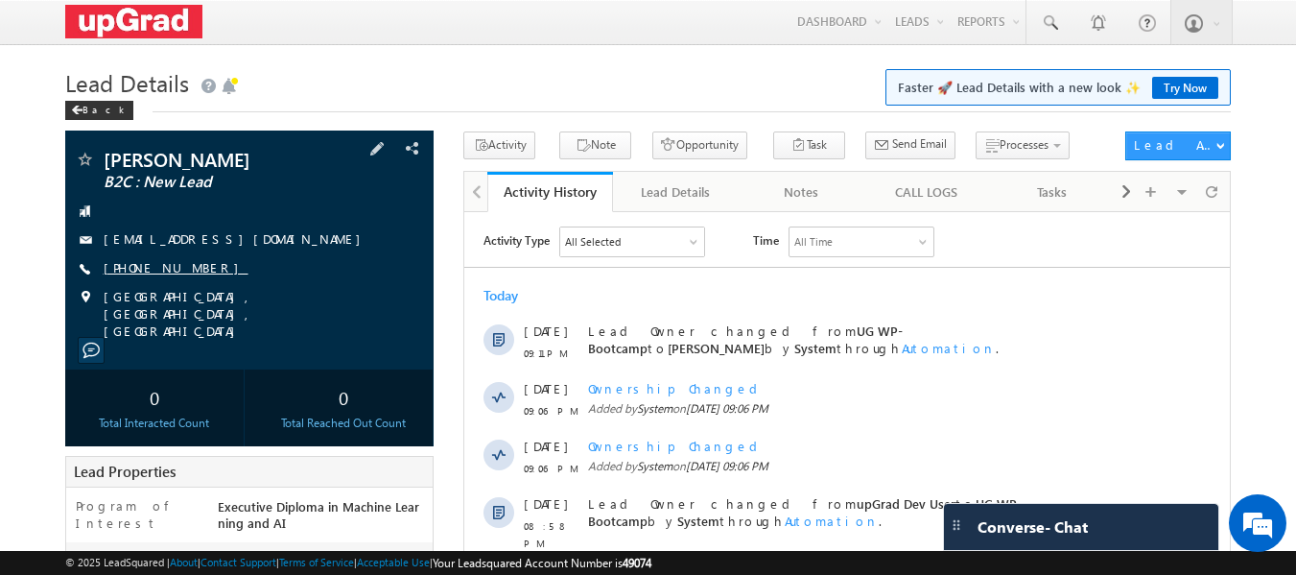
click at [136, 267] on link "[PHONE_NUMBER]" at bounding box center [176, 267] width 145 height 16
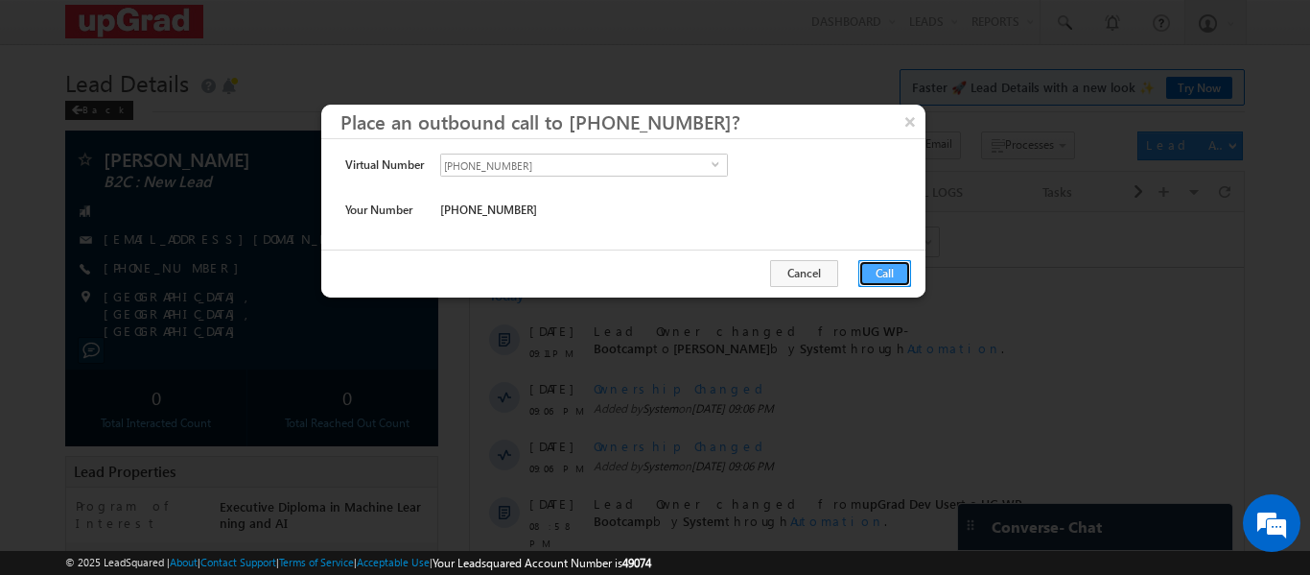
drag, startPoint x: 873, startPoint y: 272, endPoint x: 405, endPoint y: 58, distance: 515.0
click at [873, 272] on button "Call" at bounding box center [884, 273] width 53 height 27
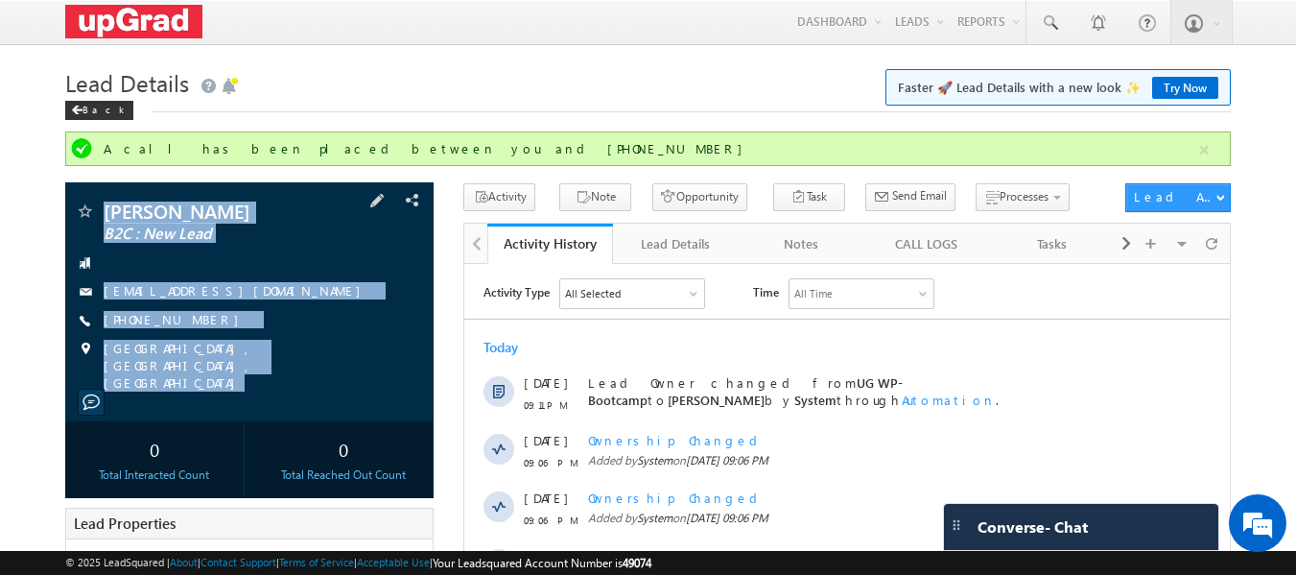
drag, startPoint x: 97, startPoint y: 188, endPoint x: 296, endPoint y: 384, distance: 279.4
click at [296, 384] on div "[PERSON_NAME] B2C : New Lead [EMAIL_ADDRESS][DOMAIN_NAME]" at bounding box center [249, 301] width 369 height 239
copy div "Anusha Khare B2C : New Lead anushakhare1802@gmail.com +91-7610629056 Pune, Maha…"
click at [332, 335] on div "Anusha Khare B2C : New Lead anushakhare1802@gmail.com +91-7610629056" at bounding box center [250, 296] width 350 height 190
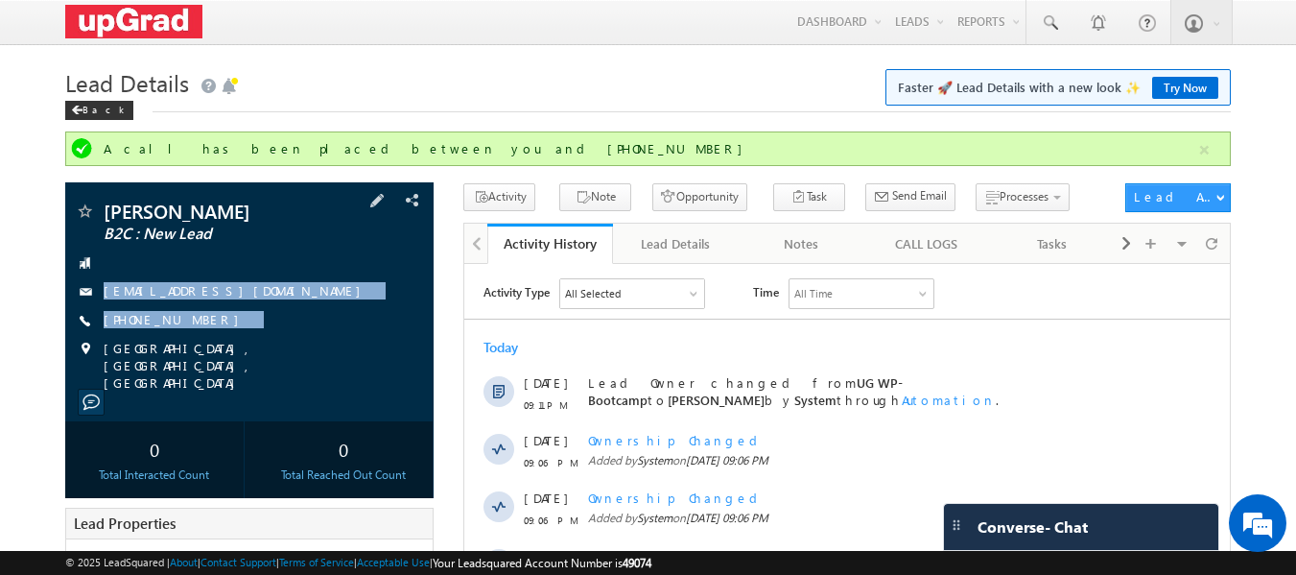
copy div "anushakhare1802@gmail.com +91-7610629056"
drag, startPoint x: 311, startPoint y: 281, endPoint x: 318, endPoint y: 337, distance: 56.2
click at [318, 337] on div "Anusha Khare B2C : New Lead anushakhare1802@gmail.com +91-7610629056" at bounding box center [250, 296] width 350 height 190
click at [316, 305] on div "Anusha Khare B2C : New Lead anushakhare1802@gmail.com +91-7610629056" at bounding box center [250, 296] width 350 height 190
drag, startPoint x: 129, startPoint y: 258, endPoint x: 281, endPoint y: 347, distance: 176.7
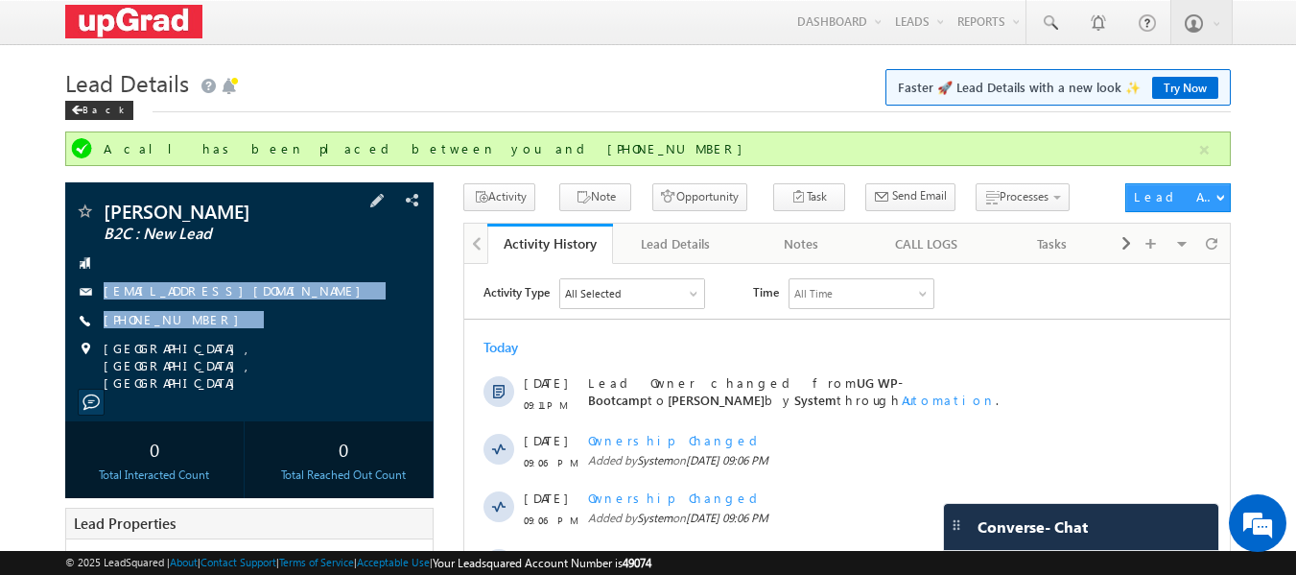
click at [281, 347] on div "Anusha Khare B2C : New Lead anushakhare1802@gmail.com +91-7610629056" at bounding box center [250, 296] width 350 height 190
copy div "anushakhare1802@gmail.com +91-7610629056"
click at [1047, 18] on span at bounding box center [1049, 22] width 19 height 19
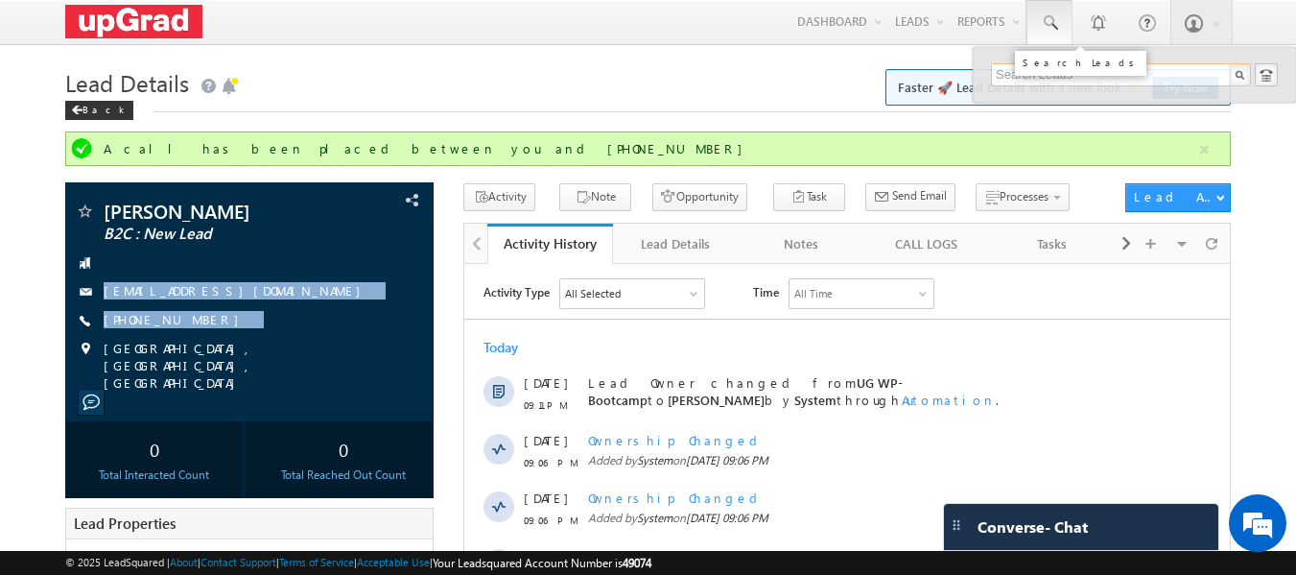
paste input "monalishabhuyan939@gmail.com"
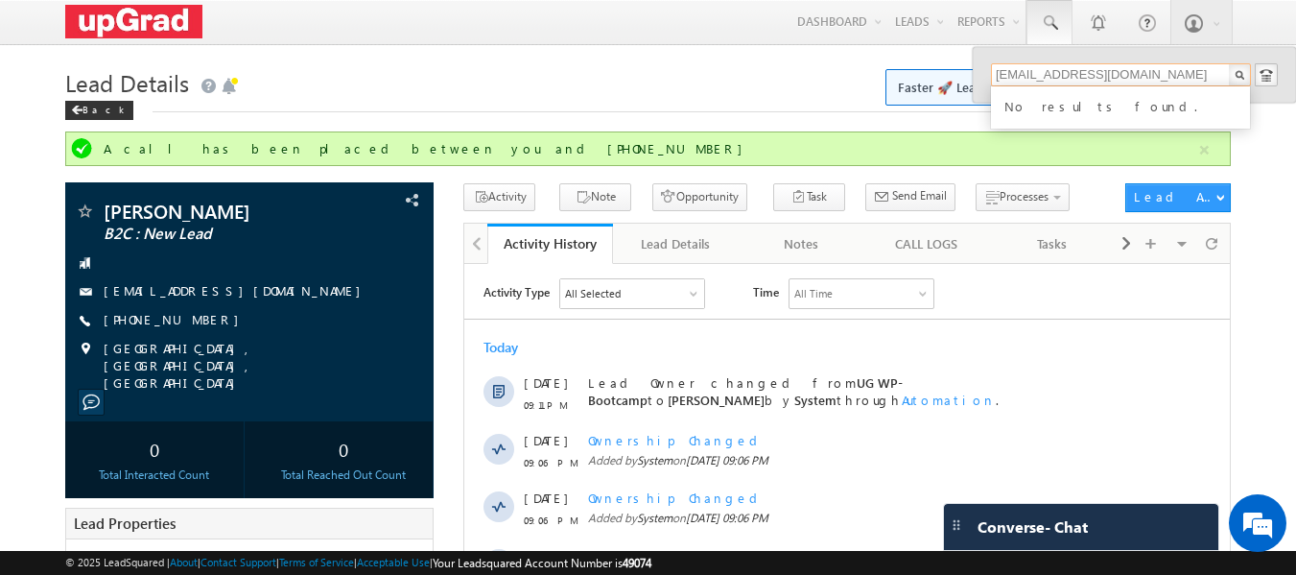
click at [1206, 75] on input "monalishabhuyan939@gmail.com" at bounding box center [1121, 74] width 260 height 23
type input "monalishabhuyan939@gmail.com"
click at [990, 69] on div "monalishabhuyan939@gmail.com No results found." at bounding box center [1134, 75] width 323 height 56
click at [594, 86] on h1 "Lead Details Faster 🚀 Lead Details with a new look ✨ Try Now" at bounding box center [648, 80] width 1166 height 37
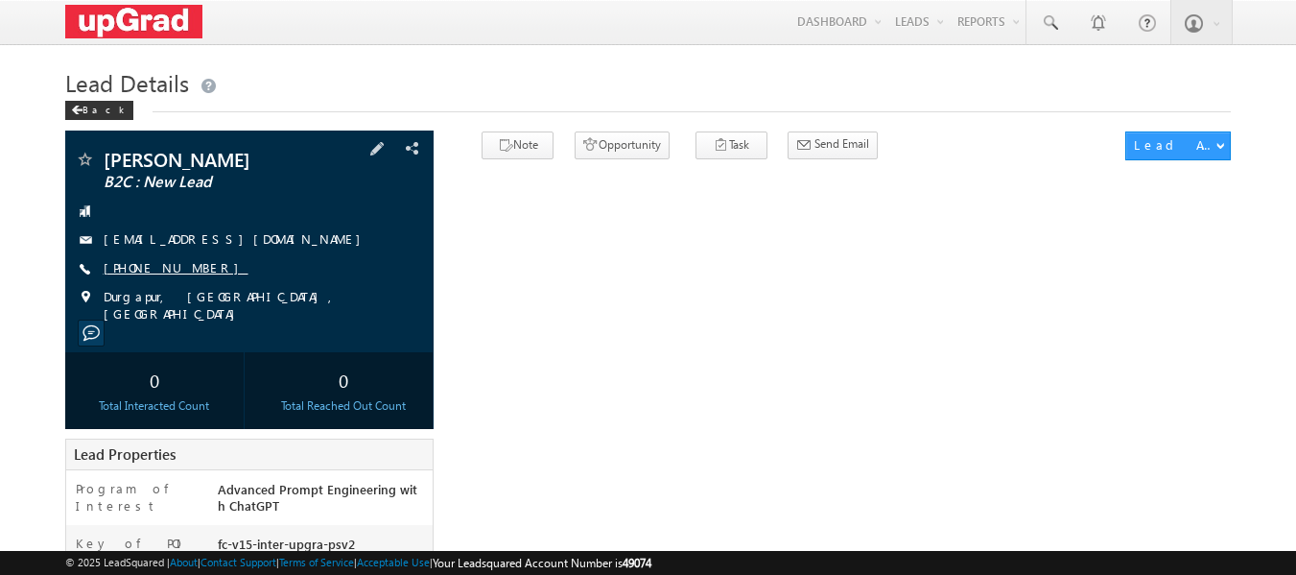
click at [138, 265] on link "+91-9064104874" at bounding box center [176, 267] width 145 height 16
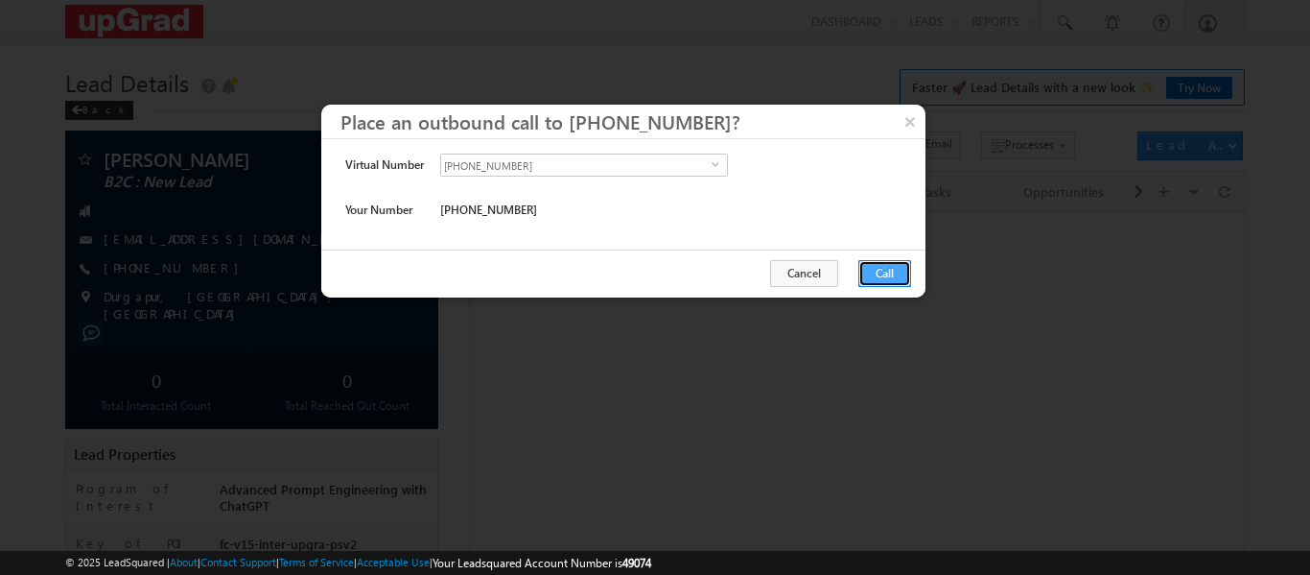
click at [883, 270] on button "Call" at bounding box center [884, 273] width 53 height 27
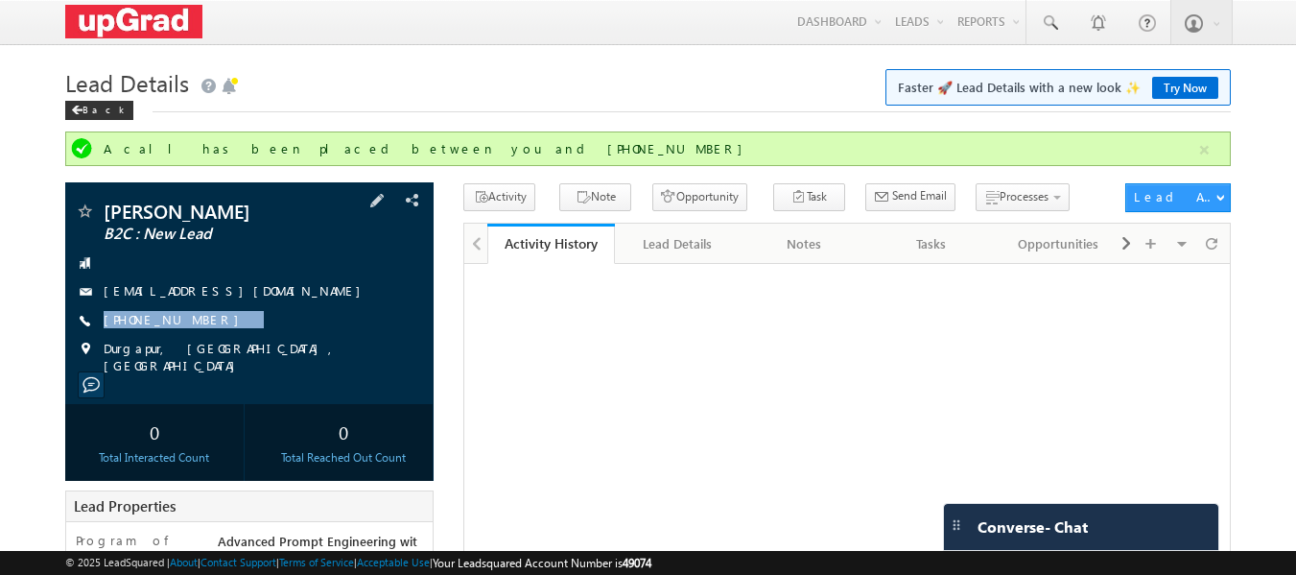
copy div "+91-9064104874"
drag, startPoint x: 237, startPoint y: 312, endPoint x: 191, endPoint y: 334, distance: 51.1
click at [191, 334] on div "Aryan kewat B2C : New Lead aimythic35@gmail.com +91-9064104874" at bounding box center [250, 287] width 350 height 173
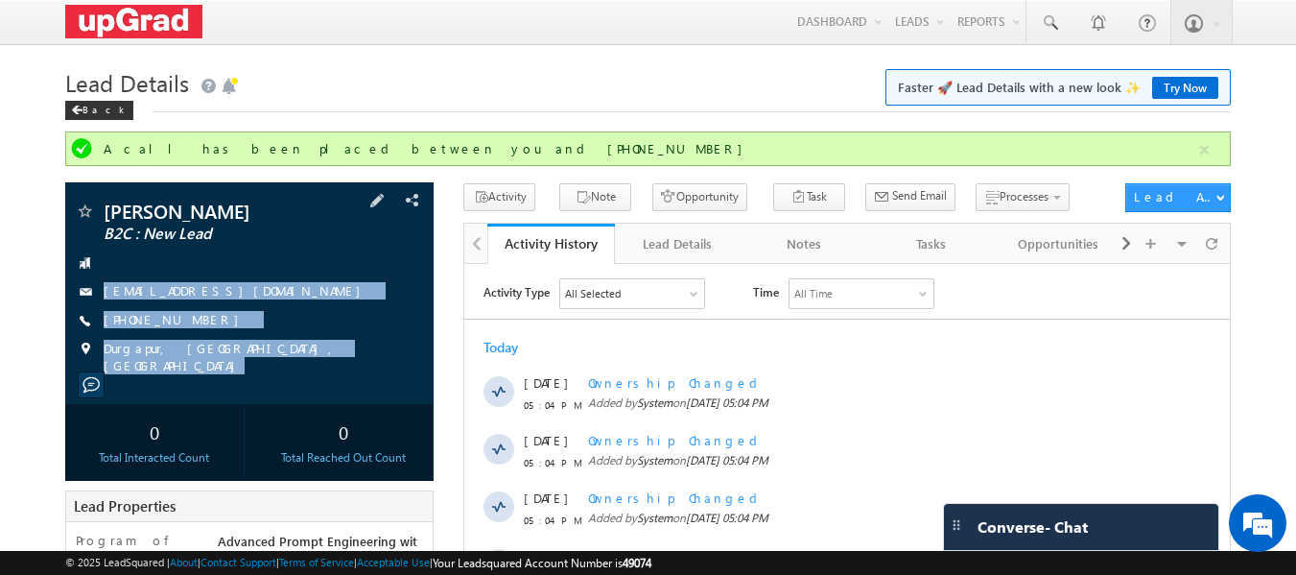
copy div "aimythic35@gmail.com +91-9064104874 Durgapur, West Bengal, India"
drag, startPoint x: 131, startPoint y: 270, endPoint x: 276, endPoint y: 351, distance: 165.7
click at [318, 388] on div "Aryan kewat B2C : New Lead aimythic35@gmail.com" at bounding box center [249, 293] width 369 height 222
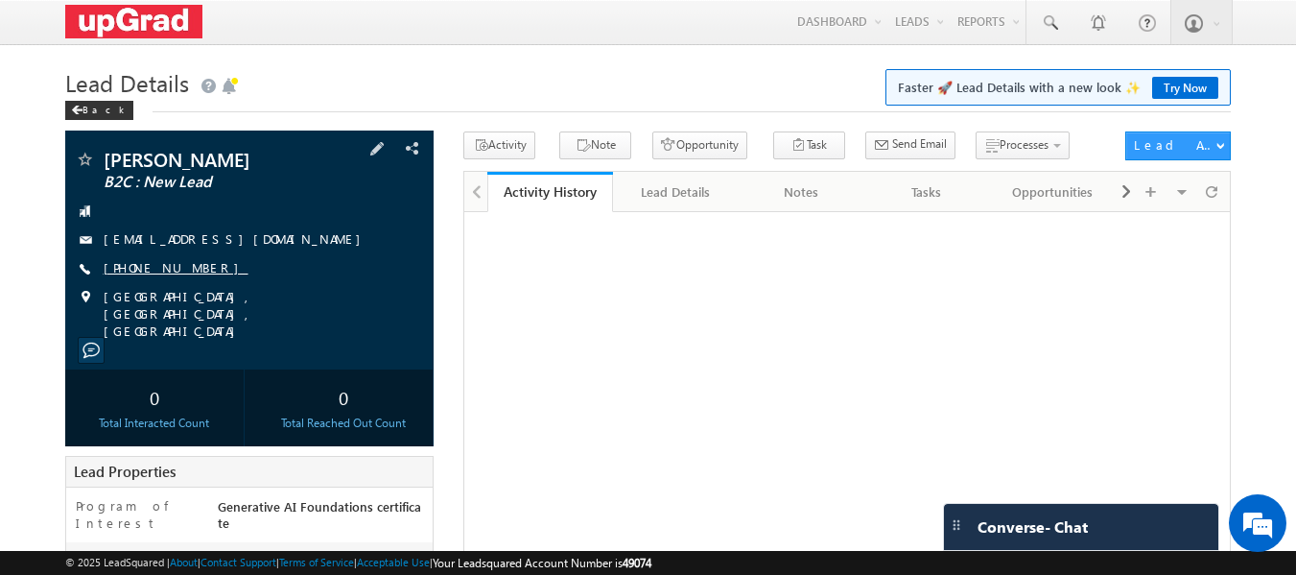
click at [176, 269] on link "[PHONE_NUMBER]" at bounding box center [176, 267] width 145 height 16
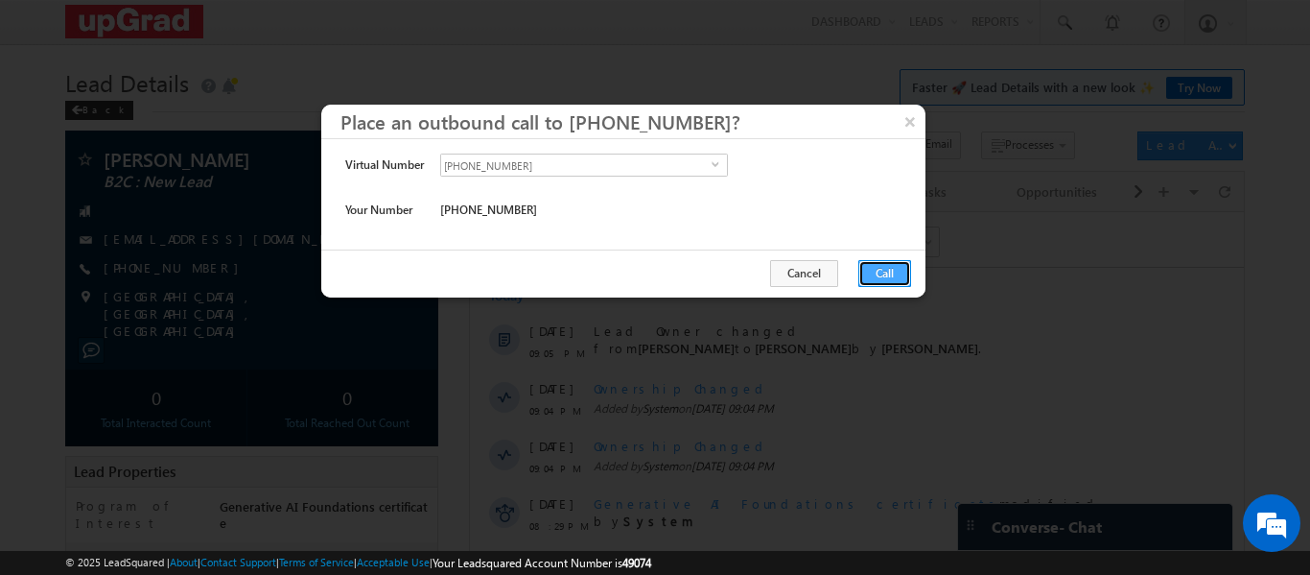
click at [879, 266] on button "Call" at bounding box center [884, 273] width 53 height 27
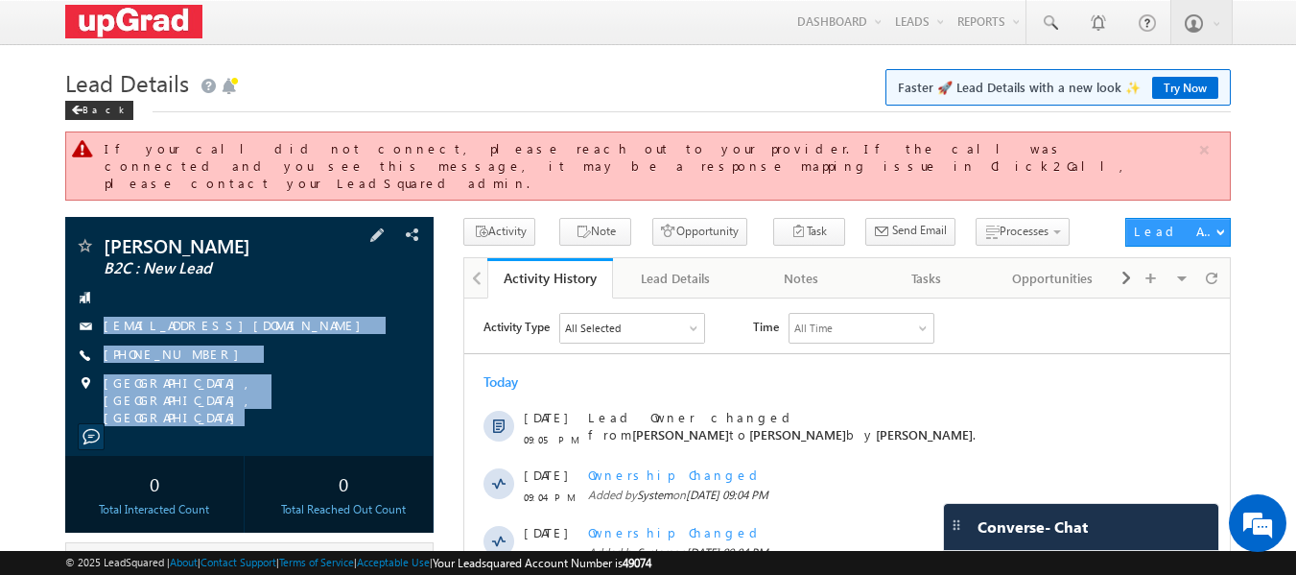
copy div "[EMAIL_ADDRESS][DOMAIN_NAME] [PHONE_NUMBER] [GEOGRAPHIC_DATA], [GEOGRAPHIC_DATA…"
drag, startPoint x: 119, startPoint y: 283, endPoint x: 228, endPoint y: 338, distance: 122.2
click at [299, 397] on div "[PERSON_NAME] B2C : New Lead [EMAIL_ADDRESS][DOMAIN_NAME]" at bounding box center [249, 336] width 369 height 239
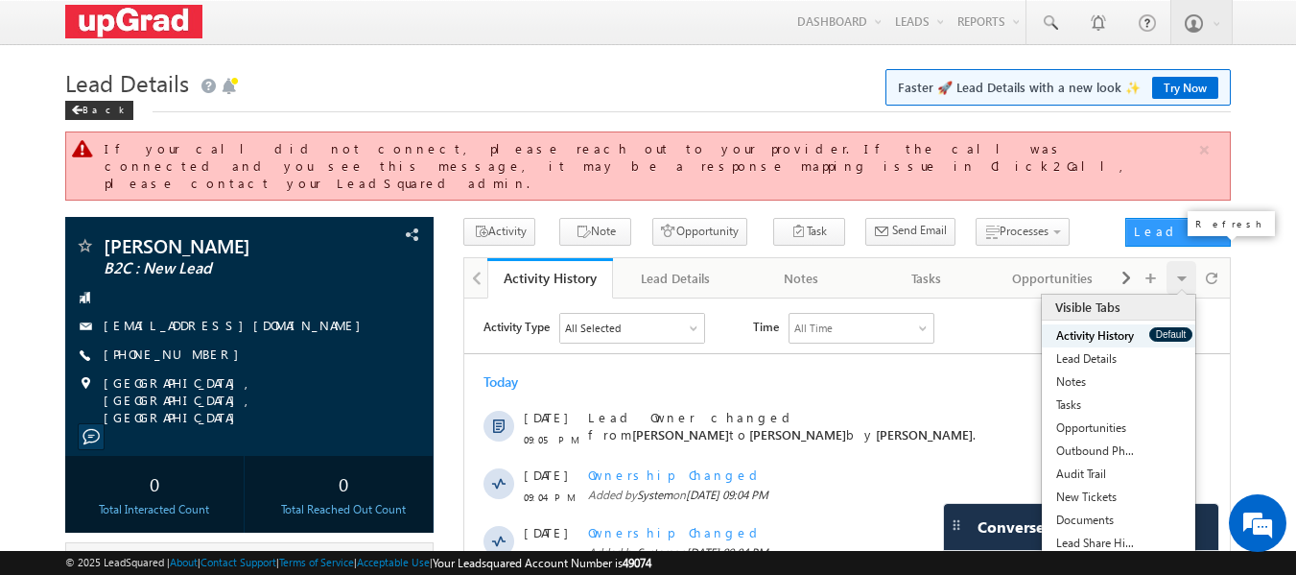
drag, startPoint x: 1214, startPoint y: 251, endPoint x: 1148, endPoint y: 284, distance: 73.8
click at [1212, 261] on span at bounding box center [1212, 278] width 12 height 34
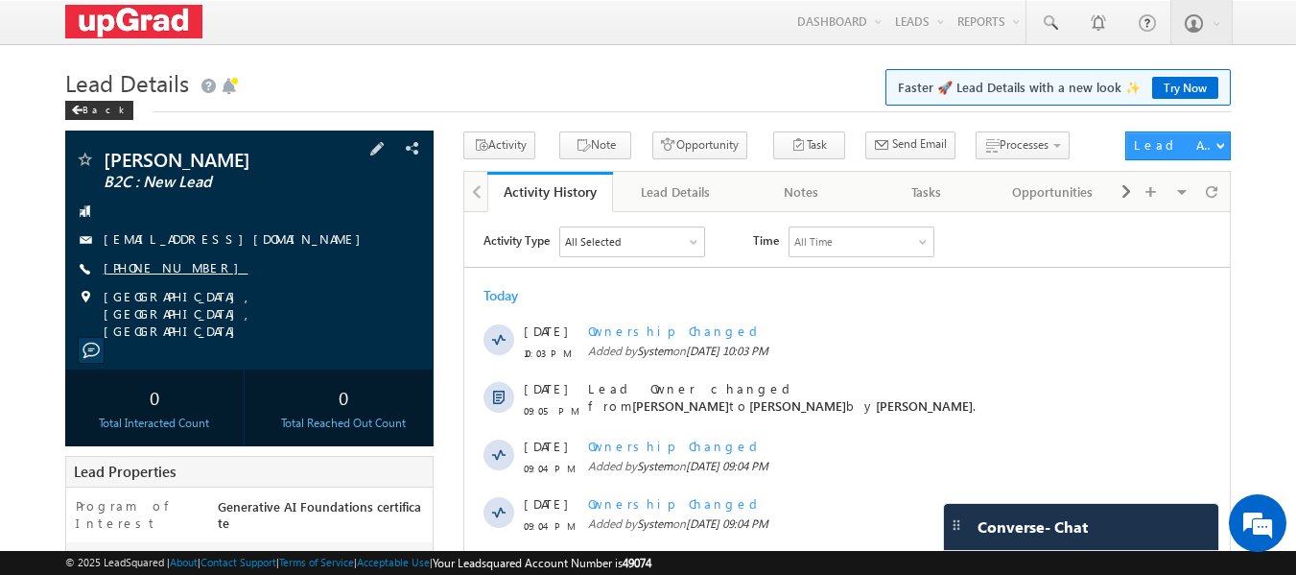
drag, startPoint x: 236, startPoint y: 269, endPoint x: 187, endPoint y: 272, distance: 49.1
click at [187, 272] on div "+91-9340006373" at bounding box center [250, 268] width 350 height 19
click at [151, 281] on div "Nikshay Kumar B2C : New Lead nikshayshrivastav64@gmail.com +91-9340006373" at bounding box center [250, 245] width 350 height 190
click at [157, 266] on link "+91-9340006373" at bounding box center [176, 267] width 145 height 16
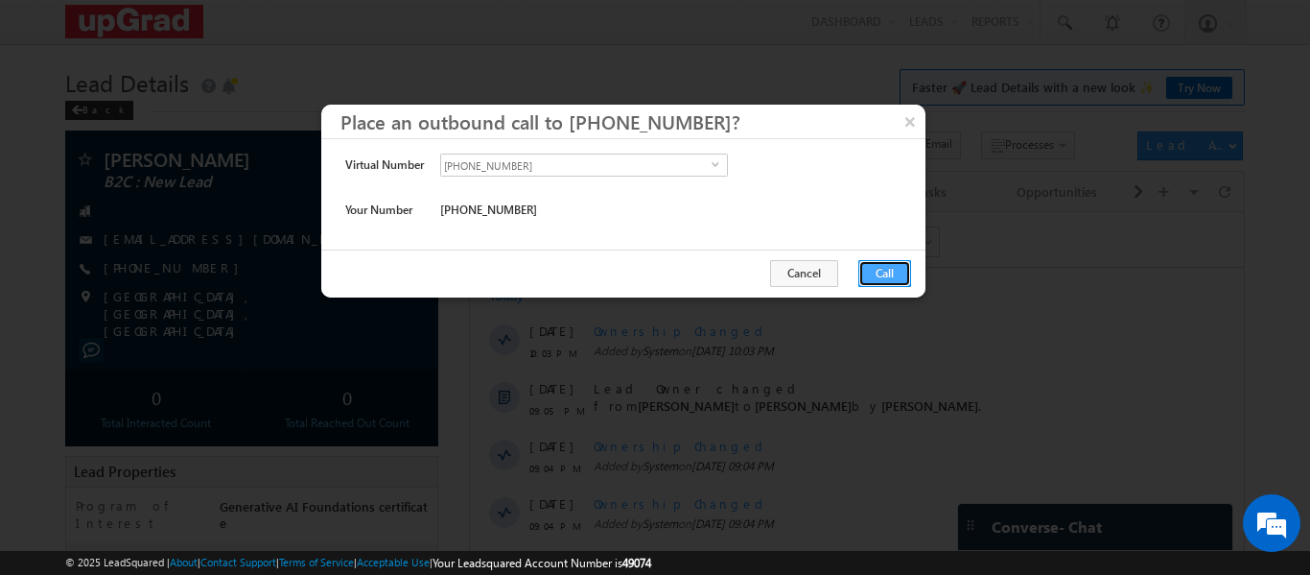
click at [874, 265] on button "Call" at bounding box center [884, 273] width 53 height 27
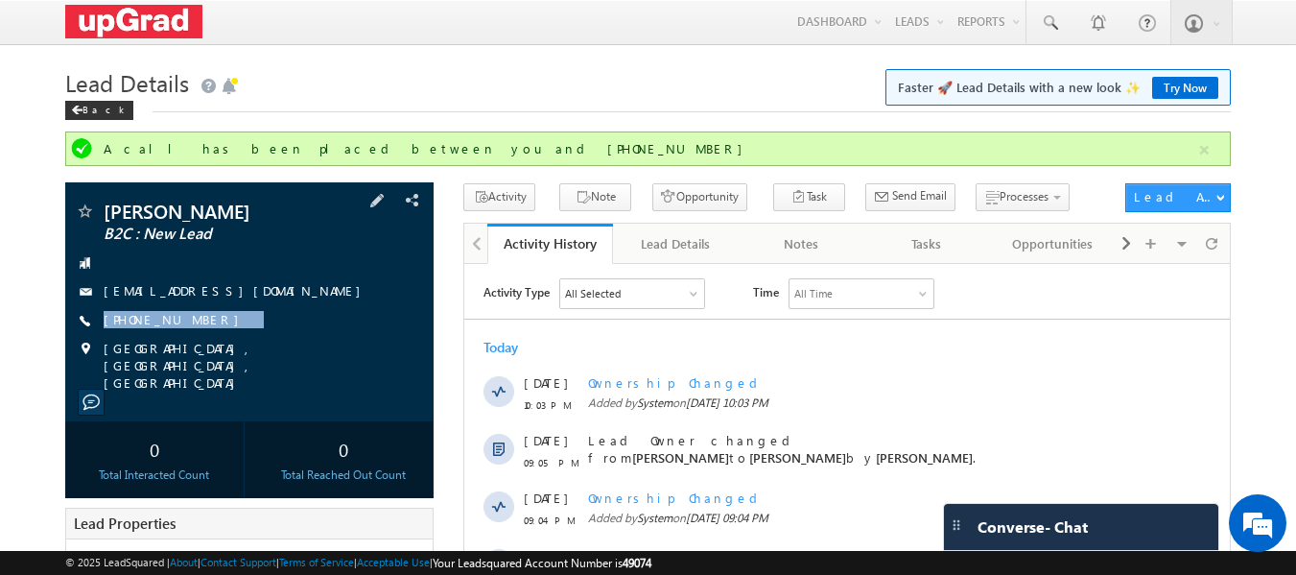
drag, startPoint x: 267, startPoint y: 320, endPoint x: 209, endPoint y: 334, distance: 59.1
click at [209, 334] on div "Nikshay Kumar B2C : New Lead nikshayshrivastav64@gmail.com +91-9340006373" at bounding box center [250, 296] width 350 height 190
click at [240, 310] on div "Nikshay Kumar B2C : New Lead nikshayshrivastav64@gmail.com +91-9340006373" at bounding box center [250, 296] width 350 height 190
drag, startPoint x: 201, startPoint y: 334, endPoint x: 291, endPoint y: 331, distance: 89.2
click at [198, 334] on div "Nikshay Kumar B2C : New Lead nikshayshrivastav64@gmail.com +91-9340006373" at bounding box center [250, 296] width 350 height 190
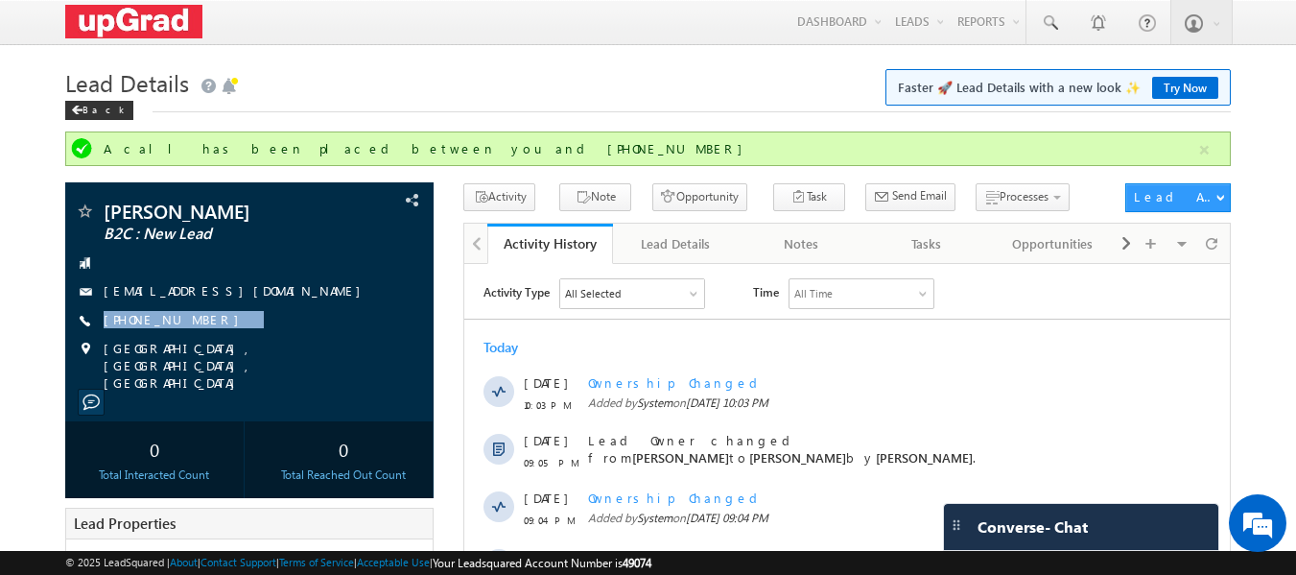
copy div "+91-9340006373"
click at [584, 192] on button "Note" at bounding box center [595, 197] width 72 height 28
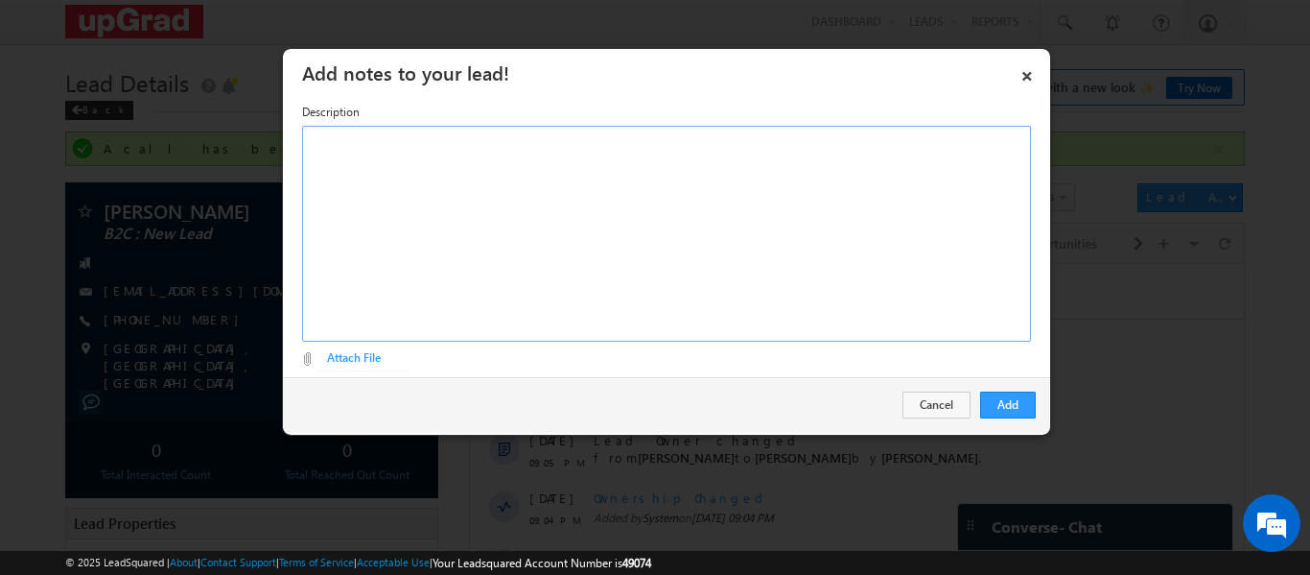
click at [522, 186] on div "Rich Text Editor, Description-inline-editor-div" at bounding box center [666, 234] width 729 height 216
click at [980, 399] on button "Add" at bounding box center [1008, 404] width 56 height 27
